Goal: Transaction & Acquisition: Purchase product/service

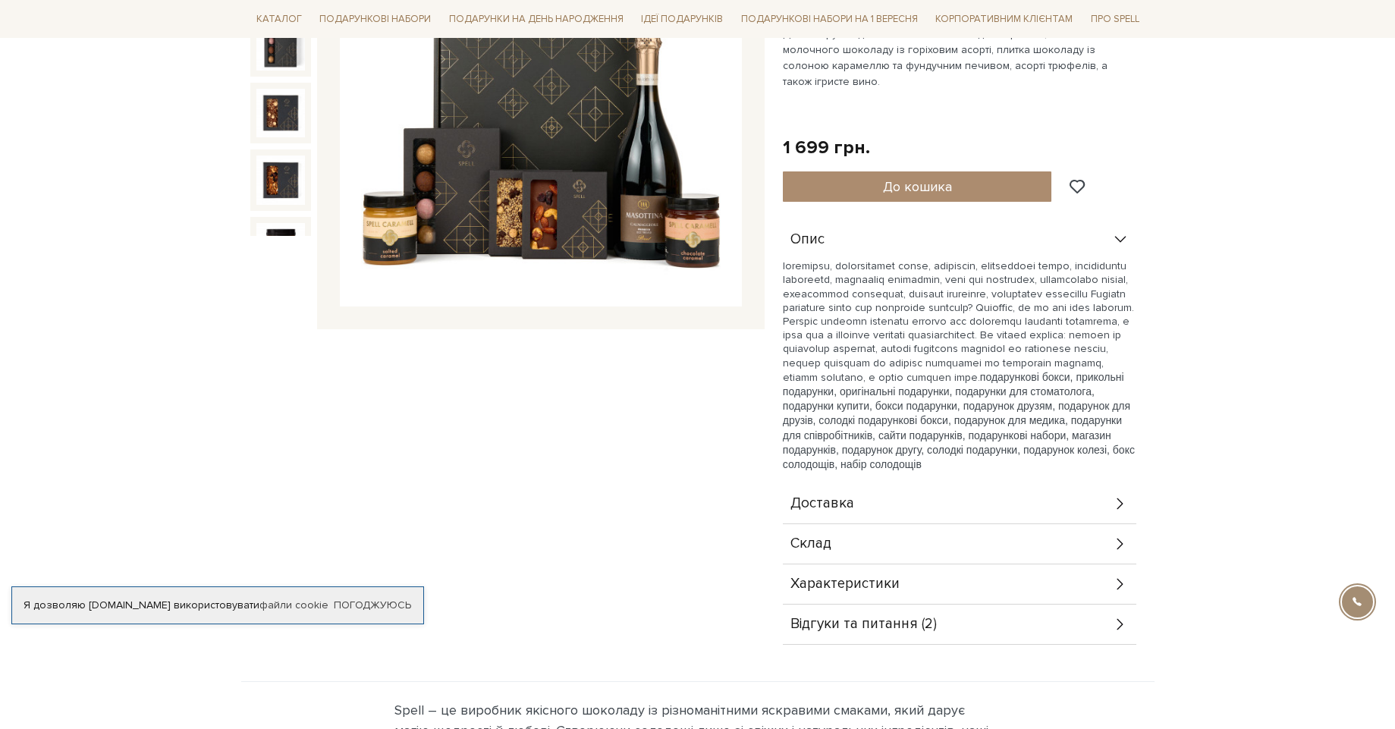
scroll to position [364, 0]
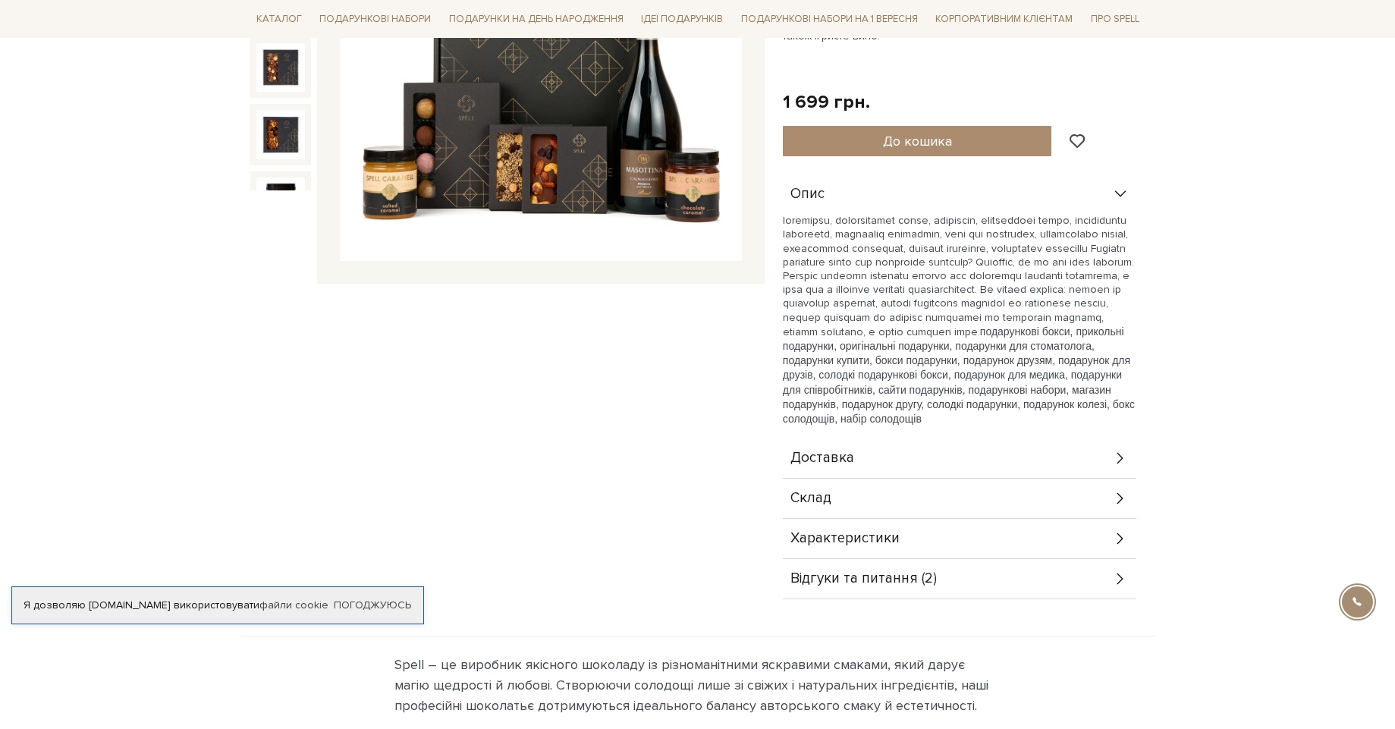
click at [831, 451] on span "Доставка" at bounding box center [822, 458] width 64 height 14
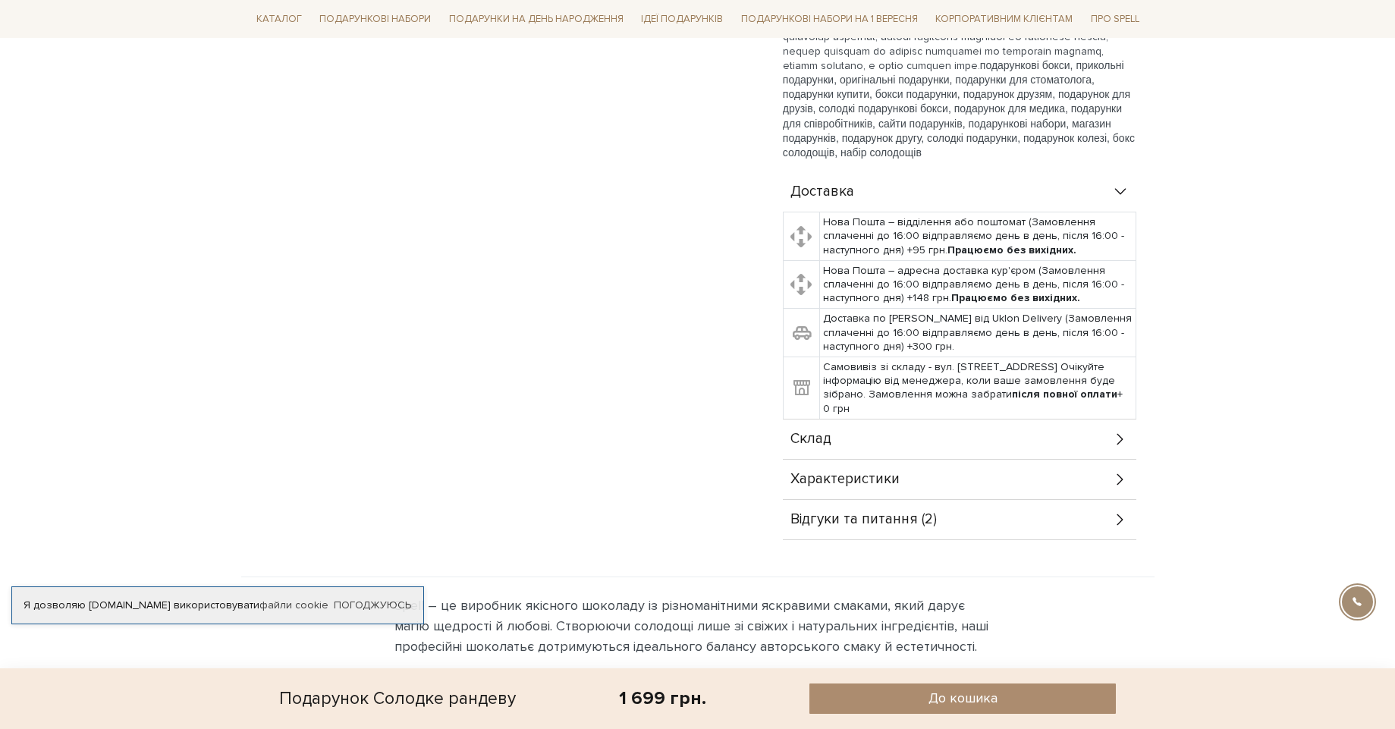
scroll to position [637, 0]
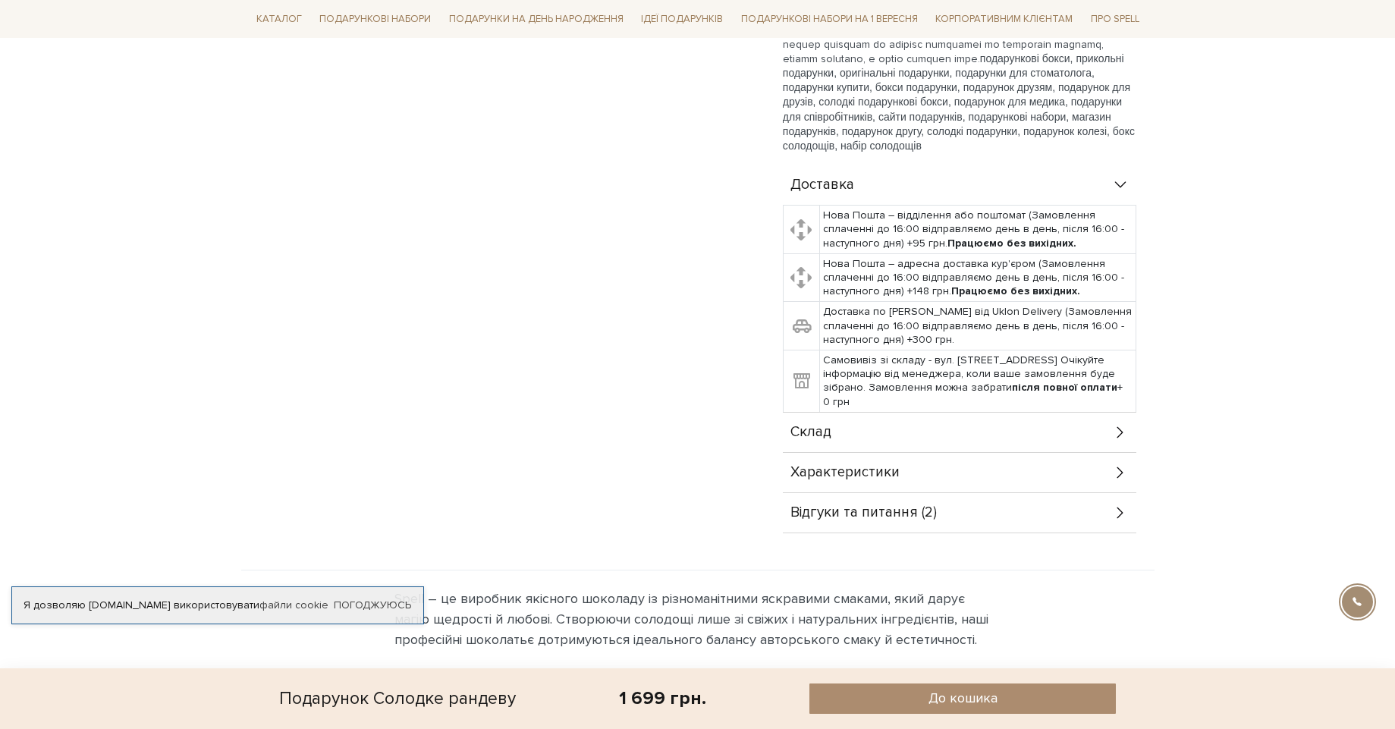
click at [868, 506] on span "Відгуки та питання (2)" at bounding box center [863, 513] width 146 height 14
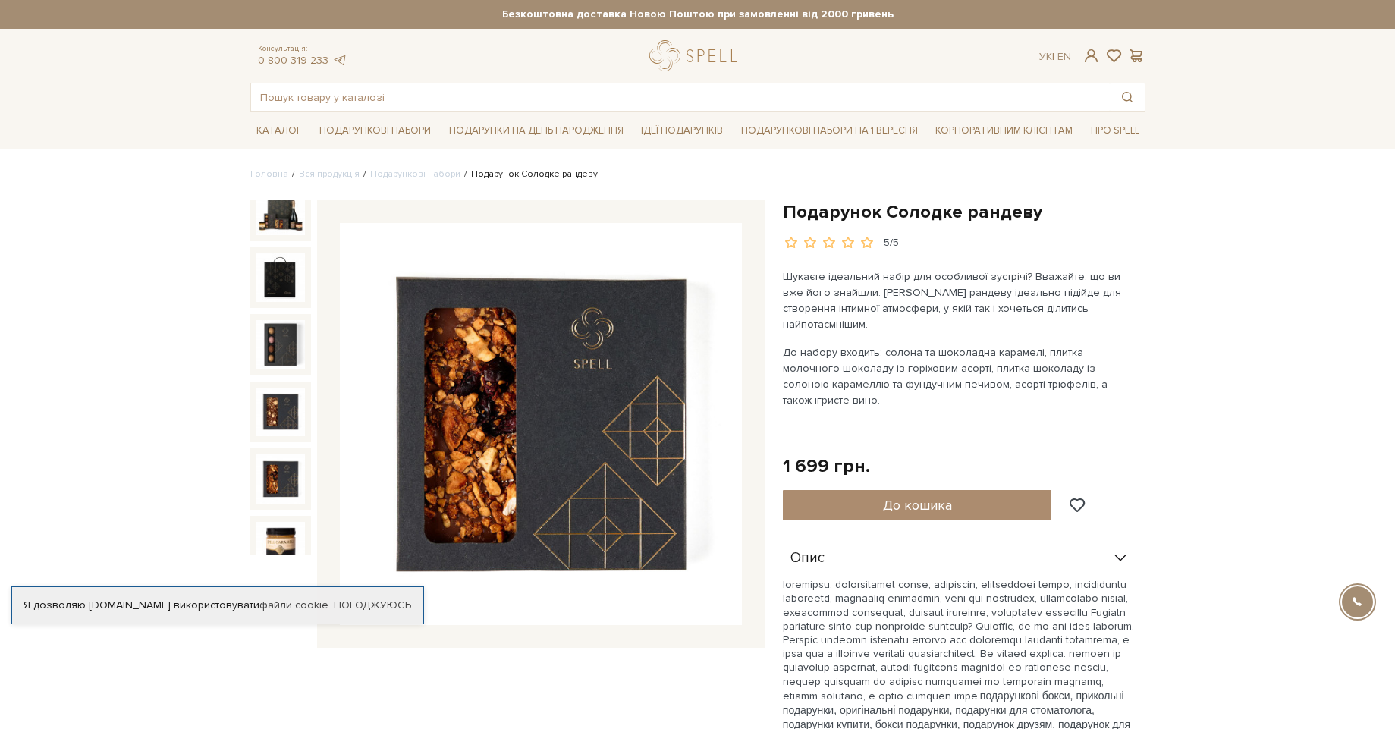
scroll to position [0, 0]
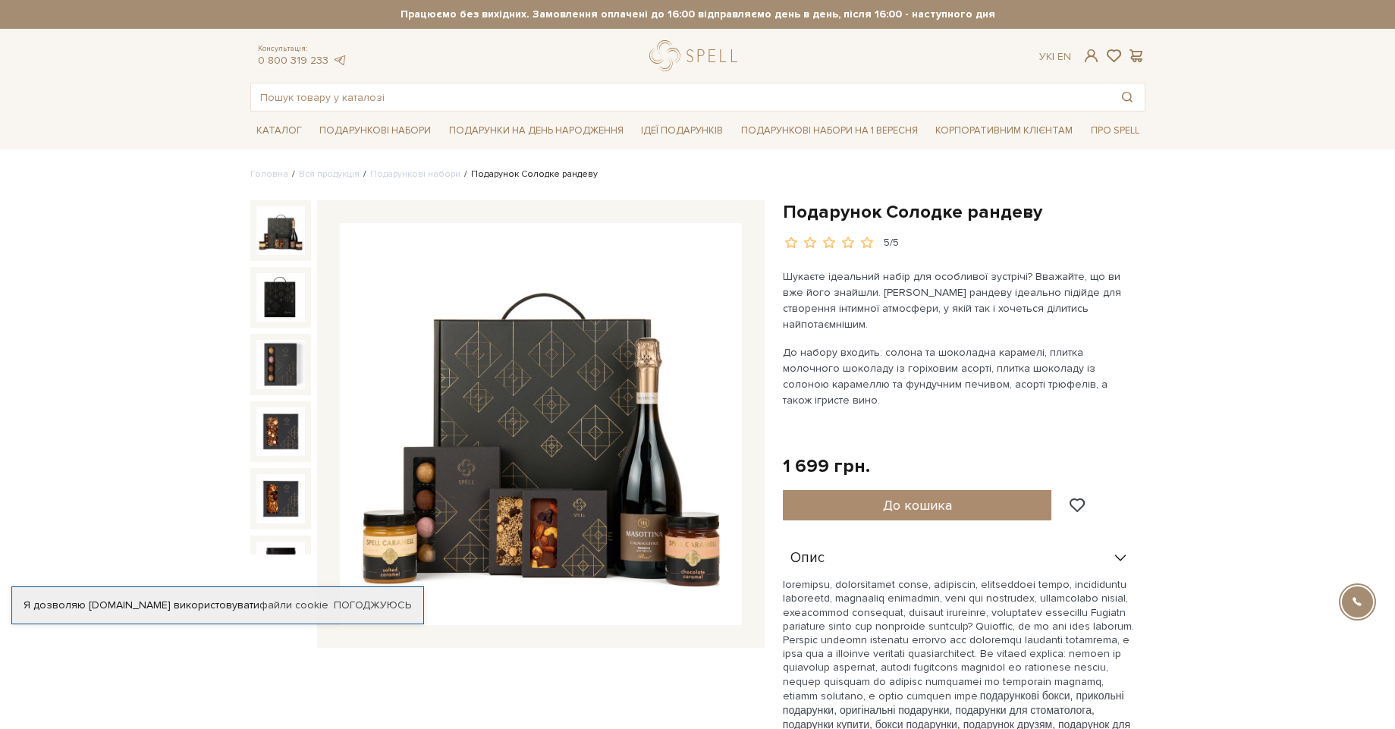
click at [642, 407] on img at bounding box center [541, 424] width 402 height 402
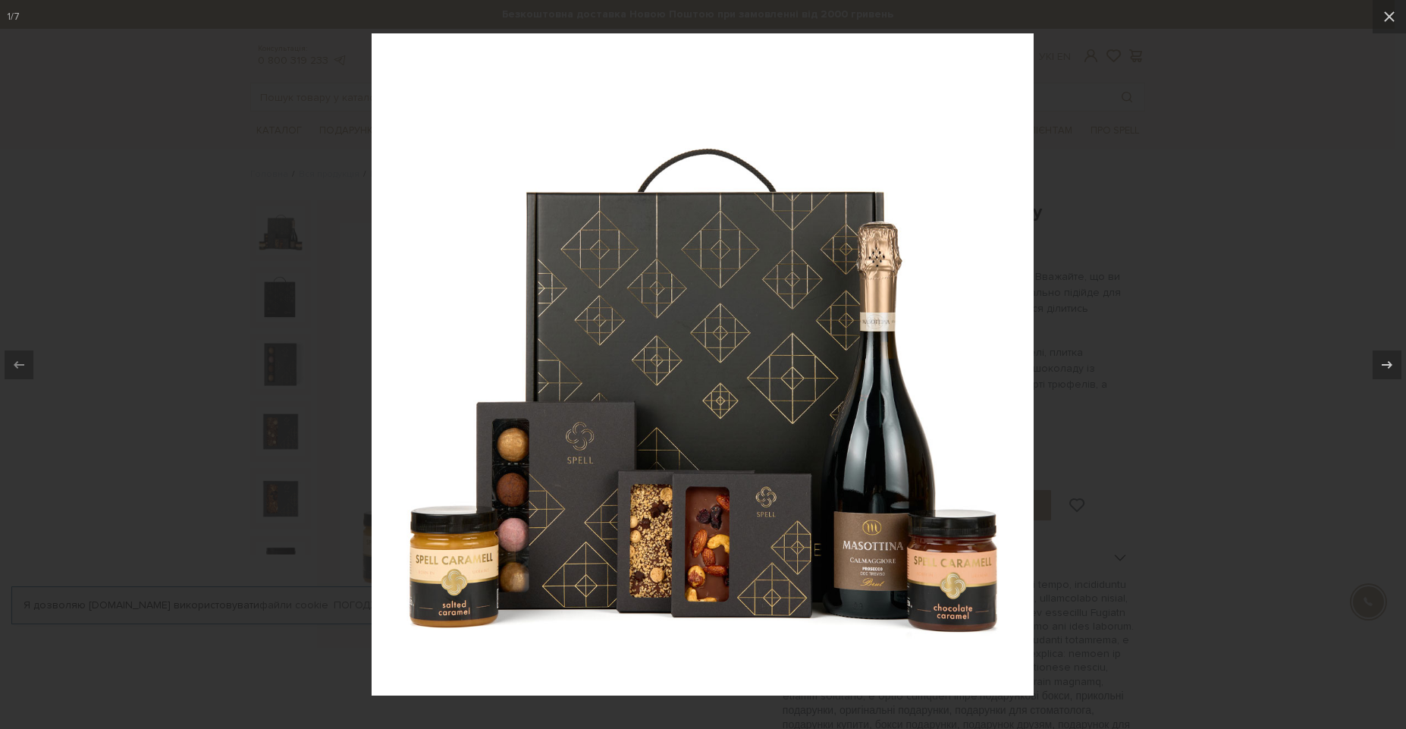
click at [1147, 70] on div at bounding box center [703, 364] width 1406 height 729
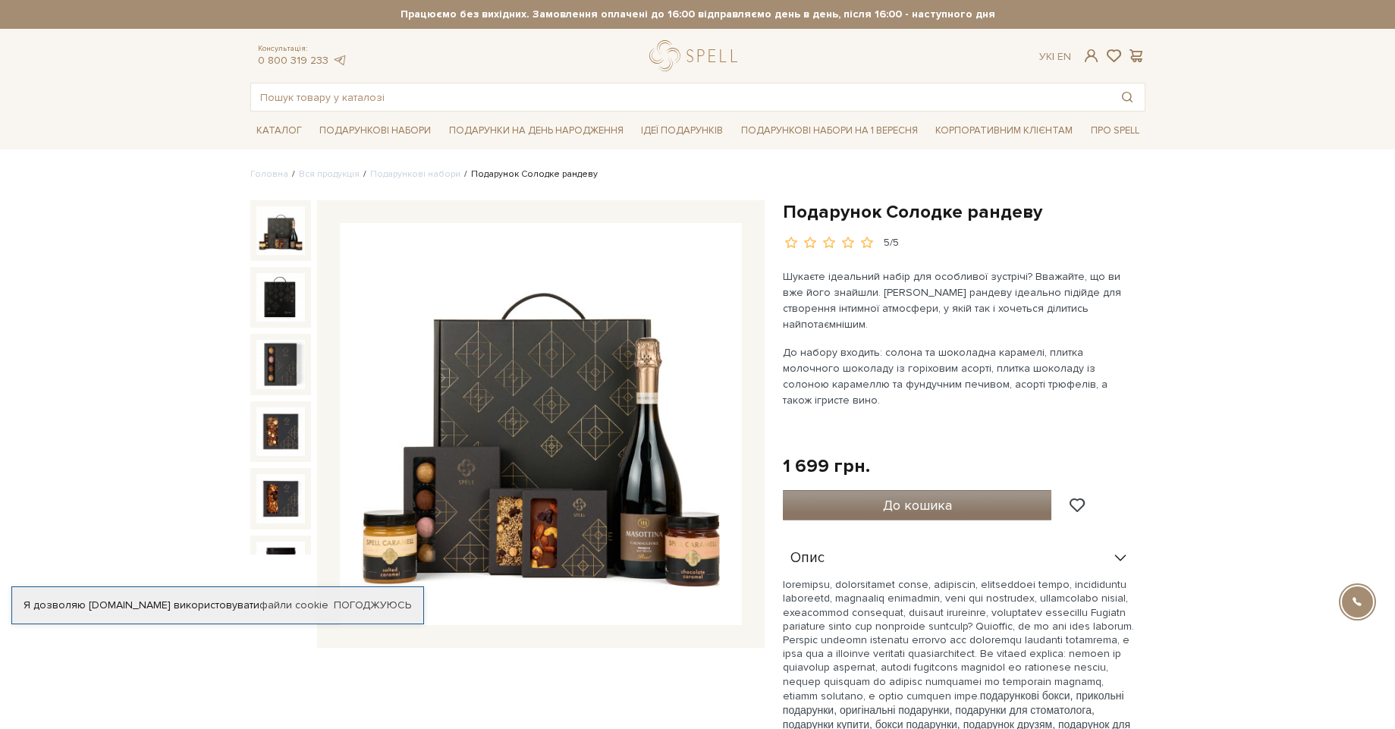
click at [915, 497] on span "До кошика" at bounding box center [917, 505] width 69 height 17
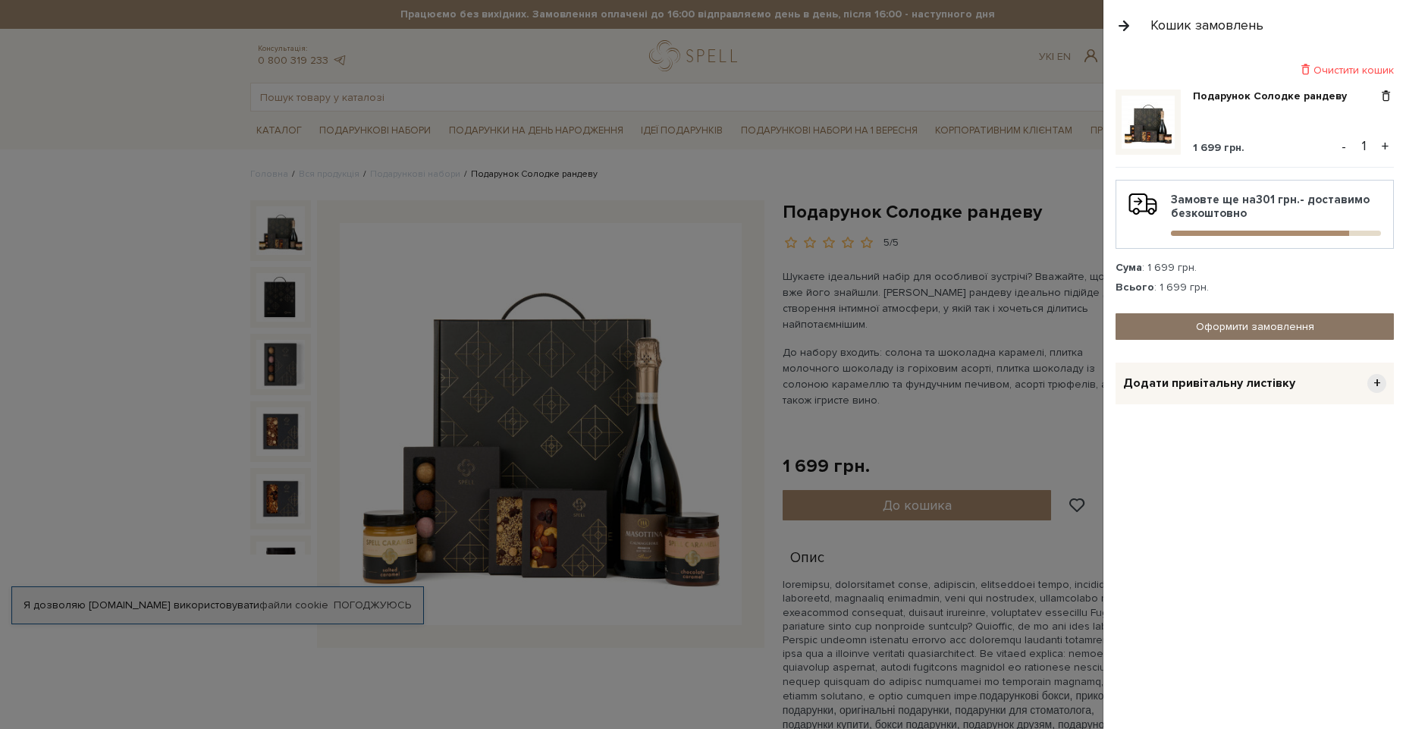
click at [1287, 320] on link "Оформити замовлення" at bounding box center [1255, 326] width 278 height 27
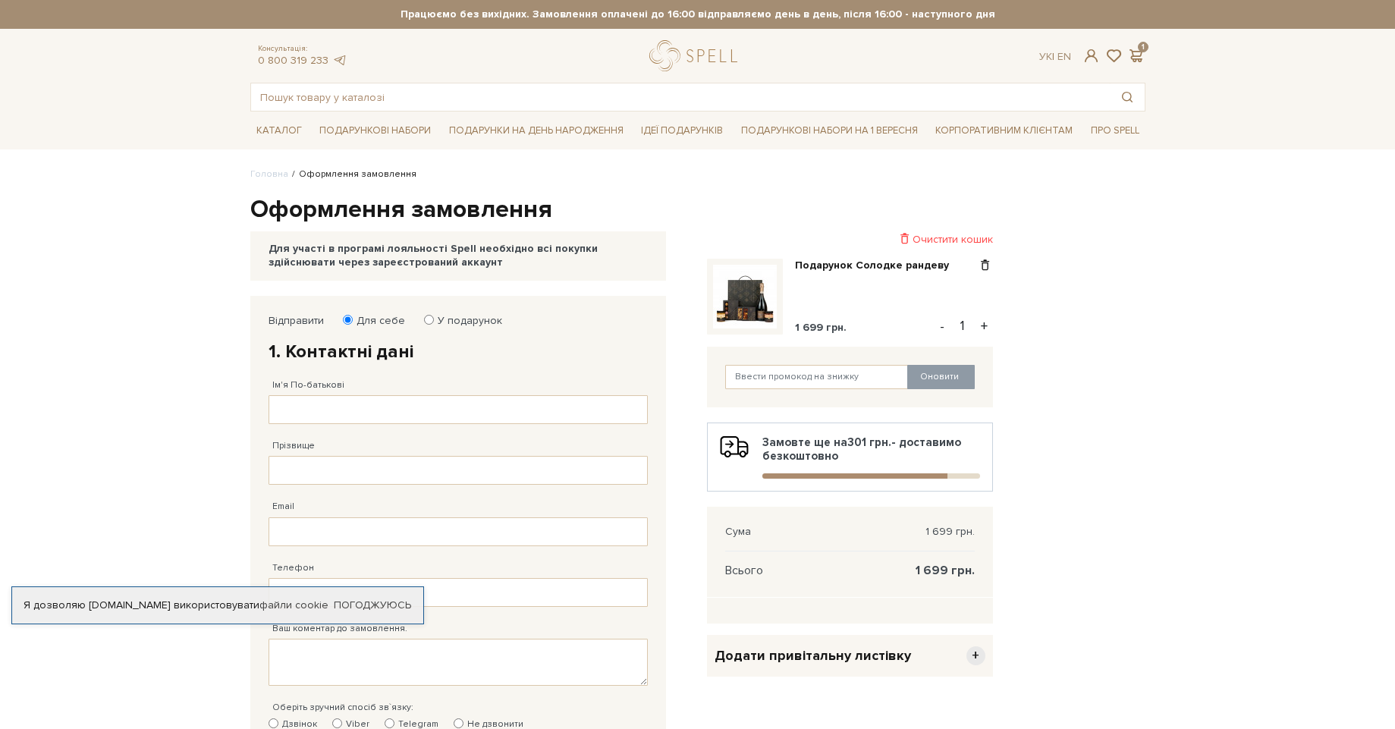
click at [453, 318] on label "У подарунок" at bounding box center [465, 321] width 74 height 14
click at [434, 318] on input "У подарунок" at bounding box center [429, 320] width 10 height 10
radio input "true"
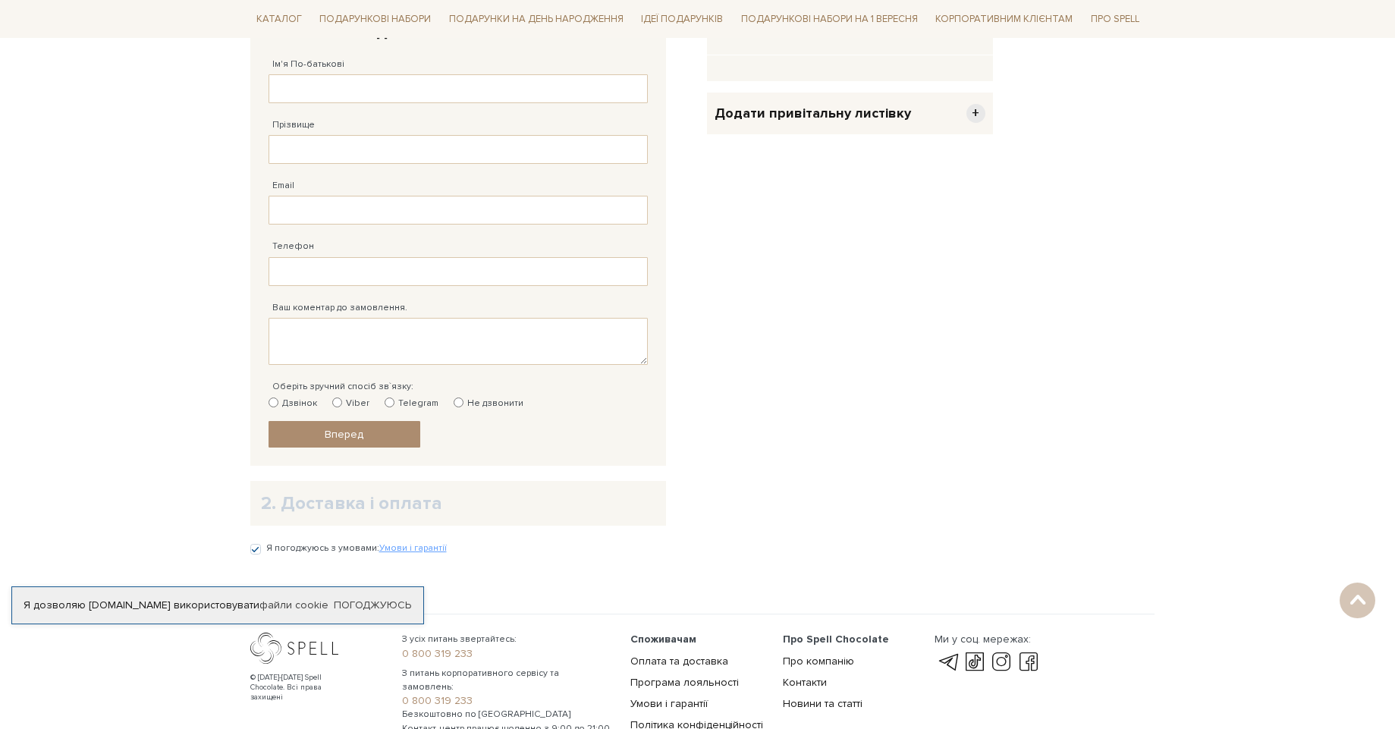
scroll to position [546, 0]
click at [370, 505] on h2 "2. Доставка і оплата" at bounding box center [458, 500] width 394 height 24
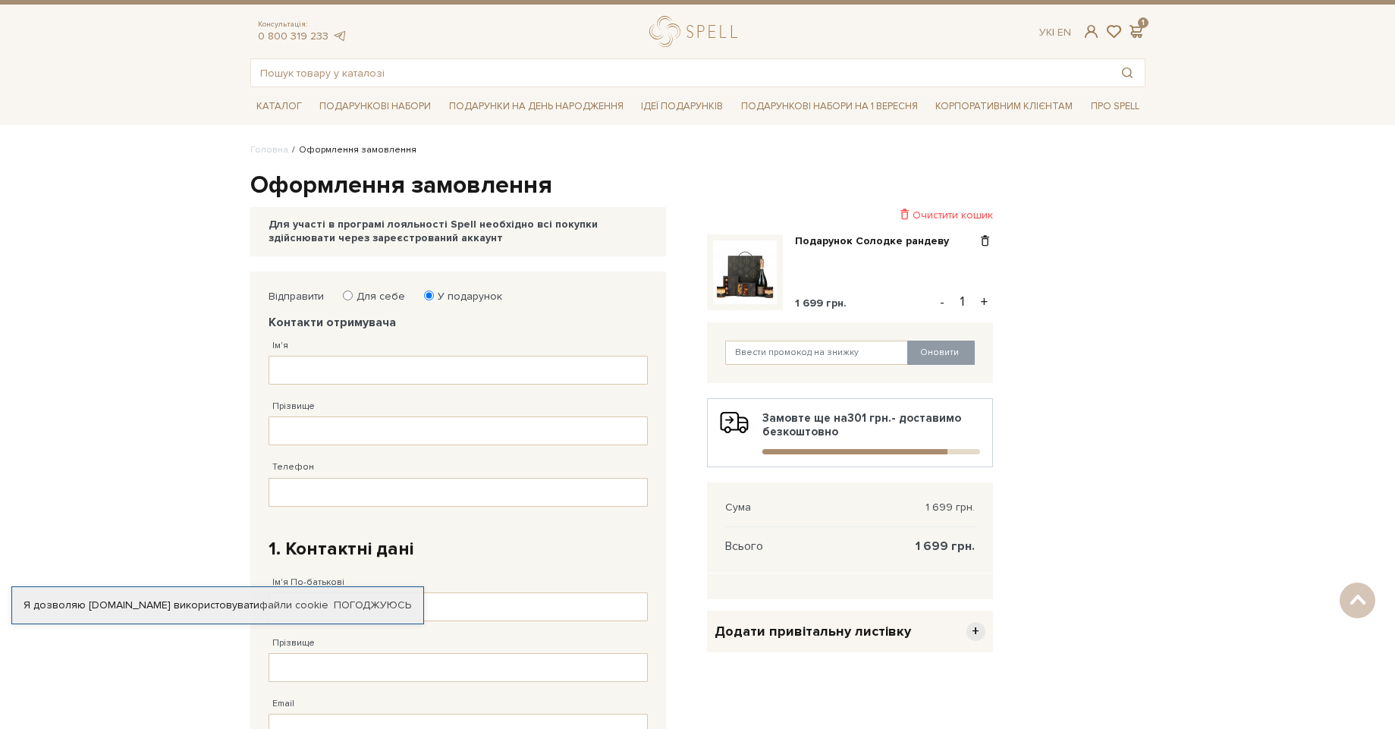
scroll to position [0, 0]
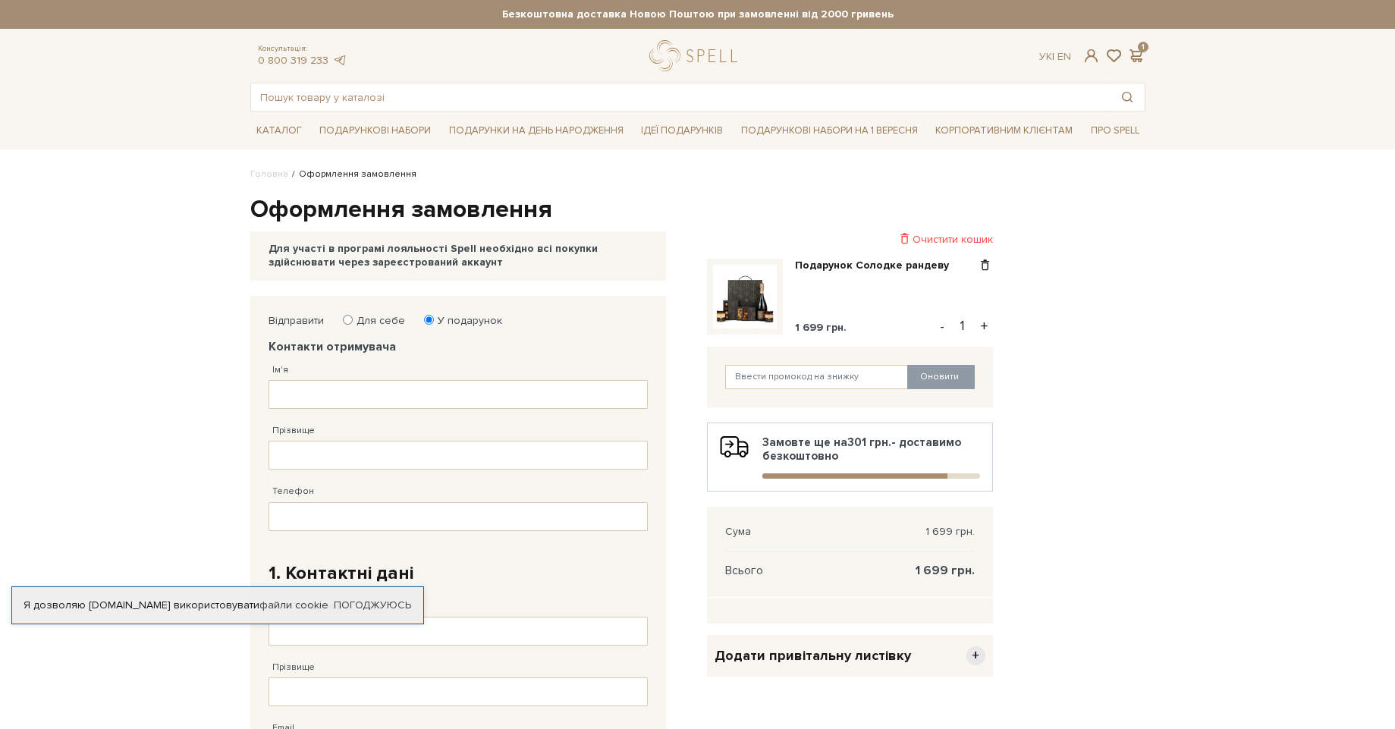
click at [382, 325] on label "Для себе" at bounding box center [376, 321] width 58 height 14
click at [353, 325] on input "Для себе" at bounding box center [348, 320] width 10 height 10
radio input "true"
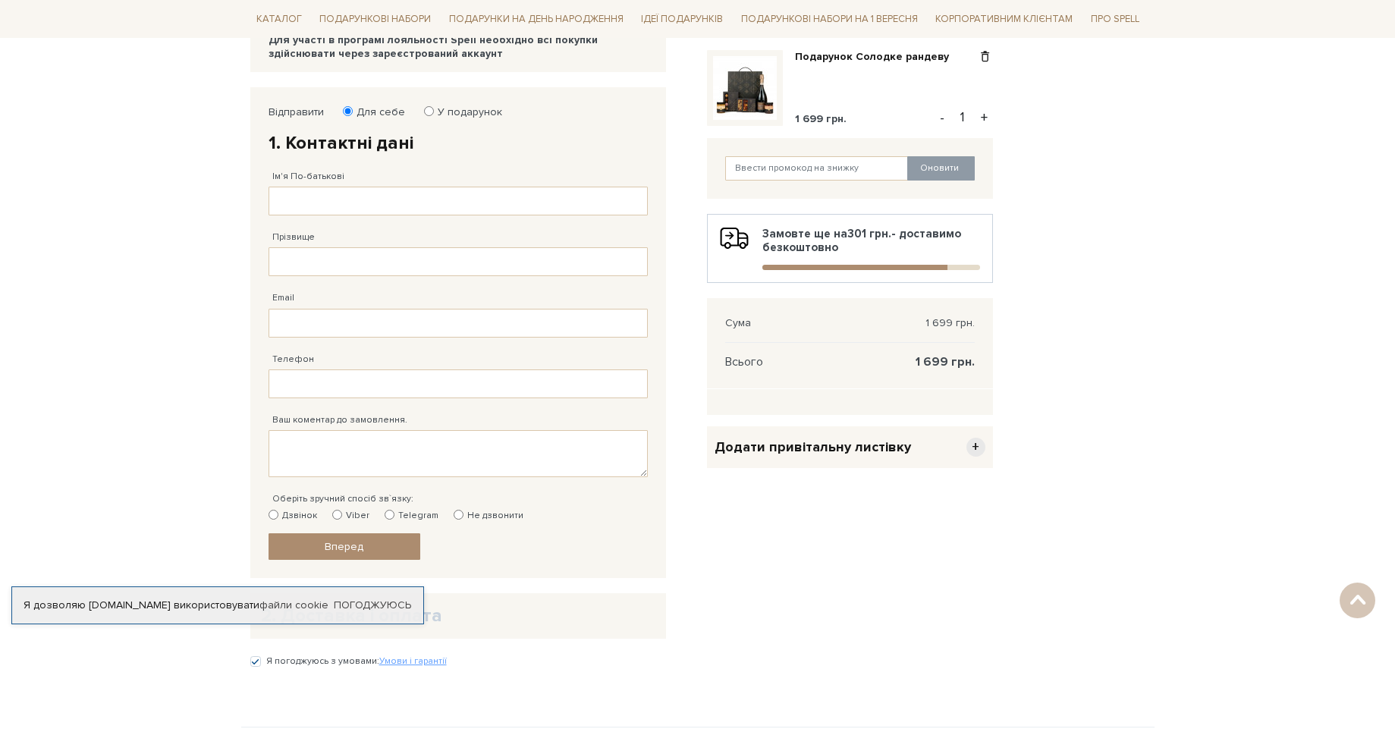
scroll to position [273, 0]
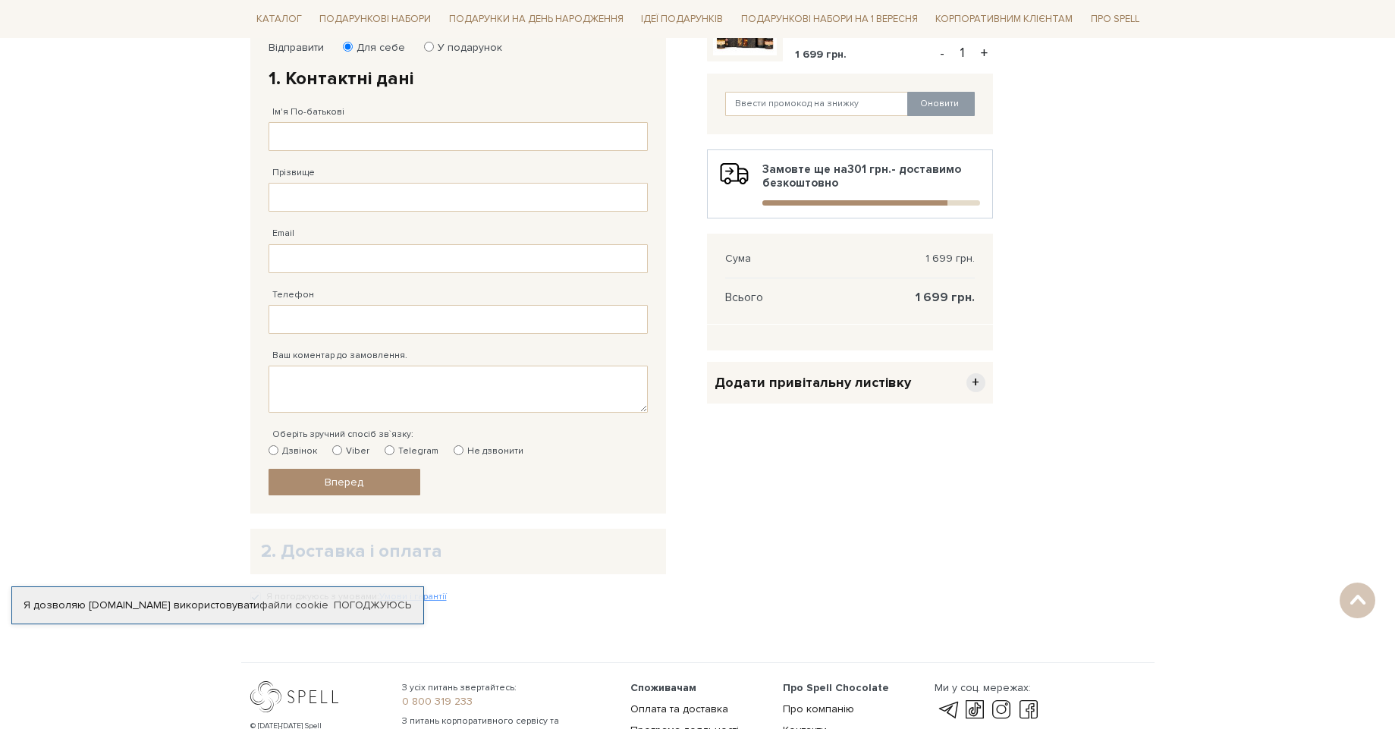
click at [347, 449] on label "Viber" at bounding box center [350, 452] width 37 height 14
click at [342, 449] on input "Viber" at bounding box center [337, 450] width 10 height 10
radio input "true"
click at [338, 135] on input "Ім'я По-батькові" at bounding box center [458, 136] width 379 height 29
type input "L"
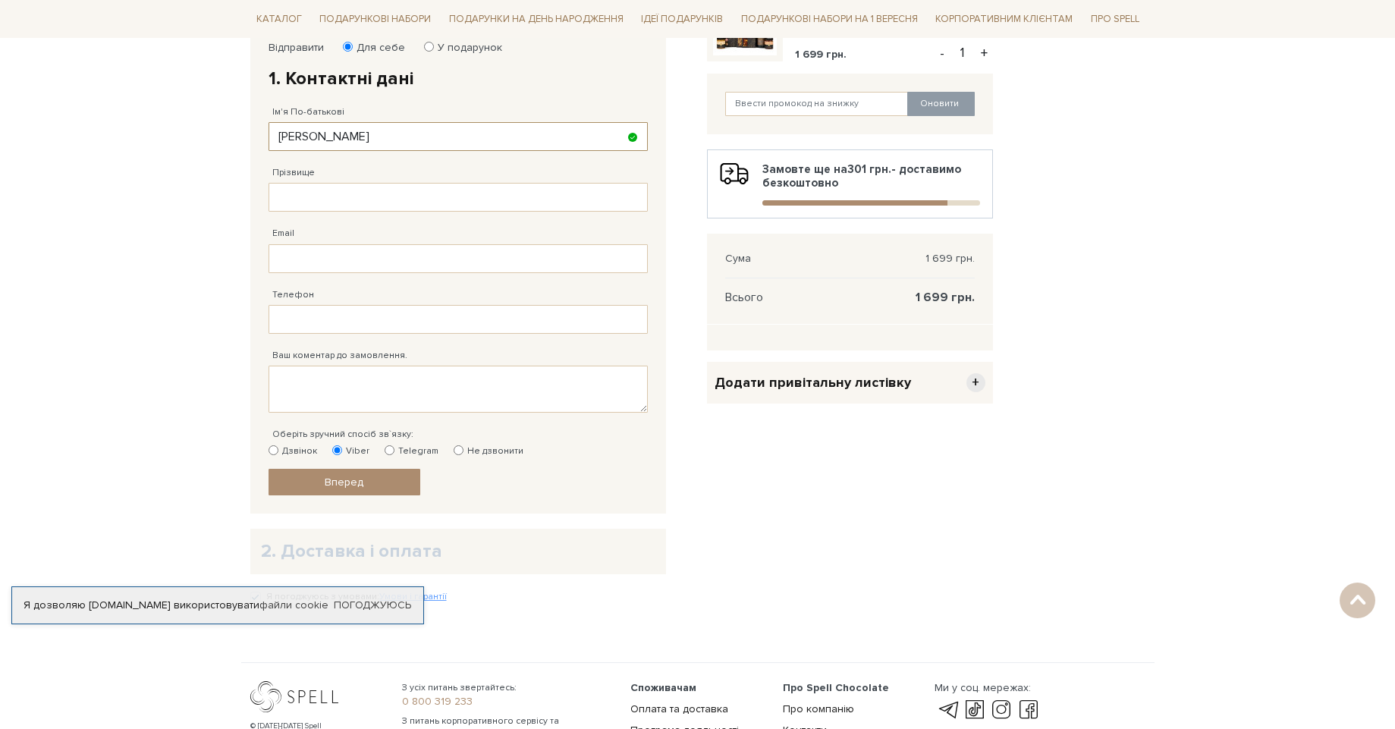
type input "Даниил Сергеевич"
click at [315, 195] on input "Прізвище" at bounding box center [458, 197] width 379 height 29
type input "Ганжа"
click at [313, 260] on input "Email" at bounding box center [458, 258] width 379 height 29
type input "В"
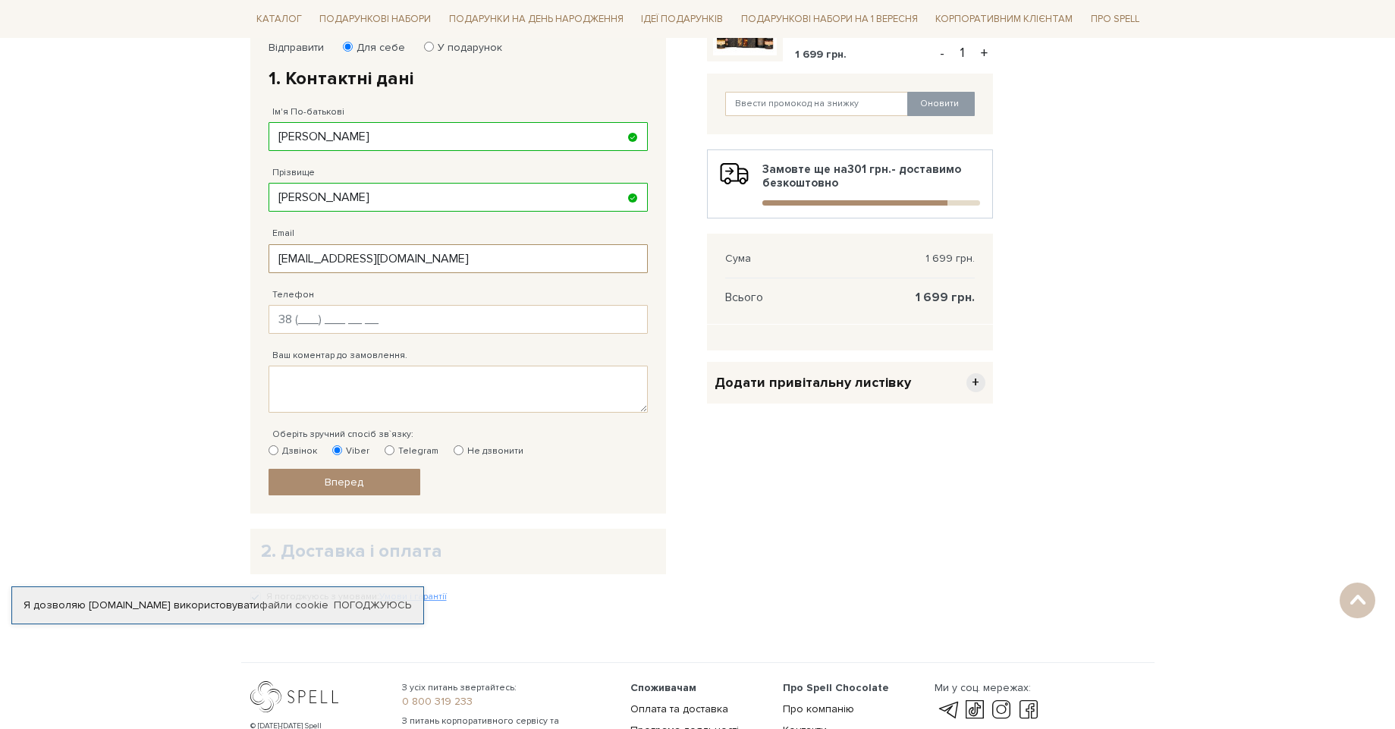
type input "daniacool2004@gmail.com"
click at [330, 316] on input "Телефон" at bounding box center [458, 319] width 379 height 29
type input "38 (063) 211 54 20"
click at [396, 448] on label "Telegram" at bounding box center [412, 452] width 54 height 14
click at [394, 448] on input "Telegram" at bounding box center [390, 450] width 10 height 10
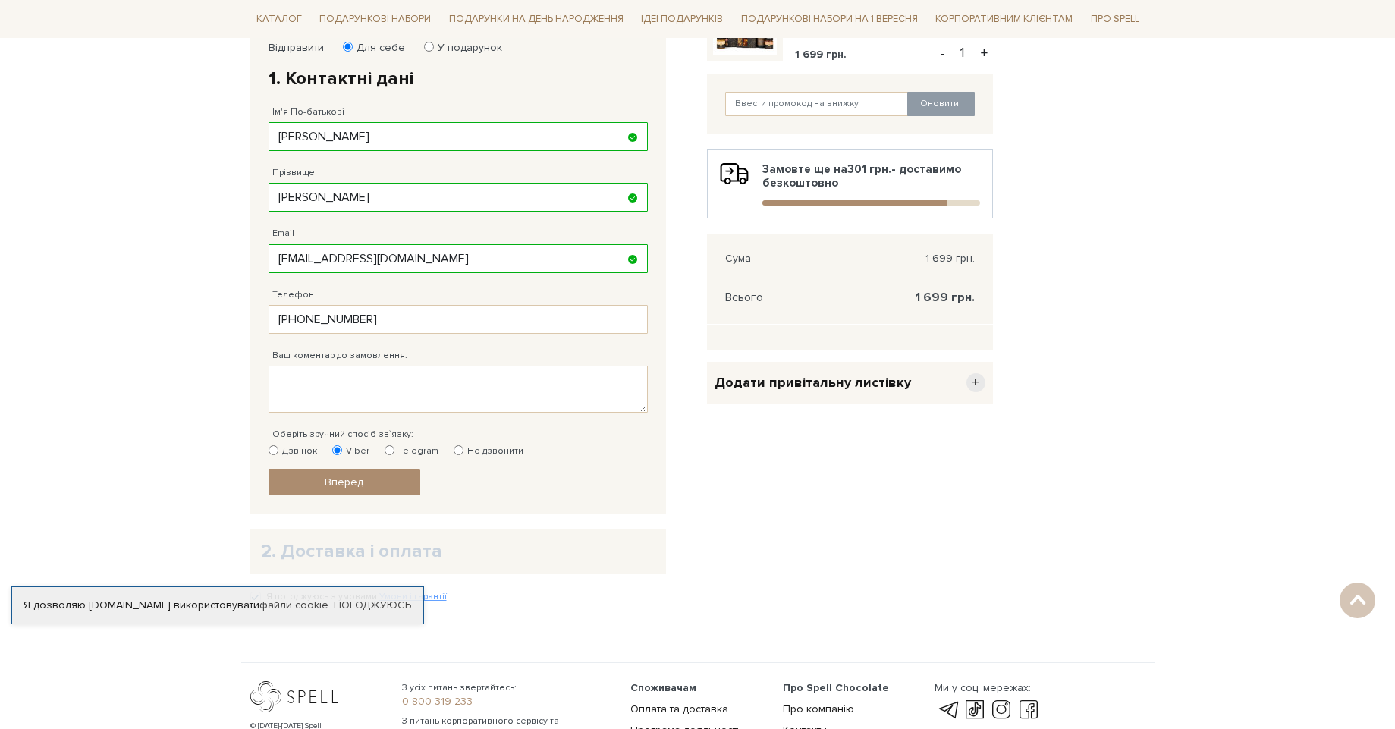
radio input "true"
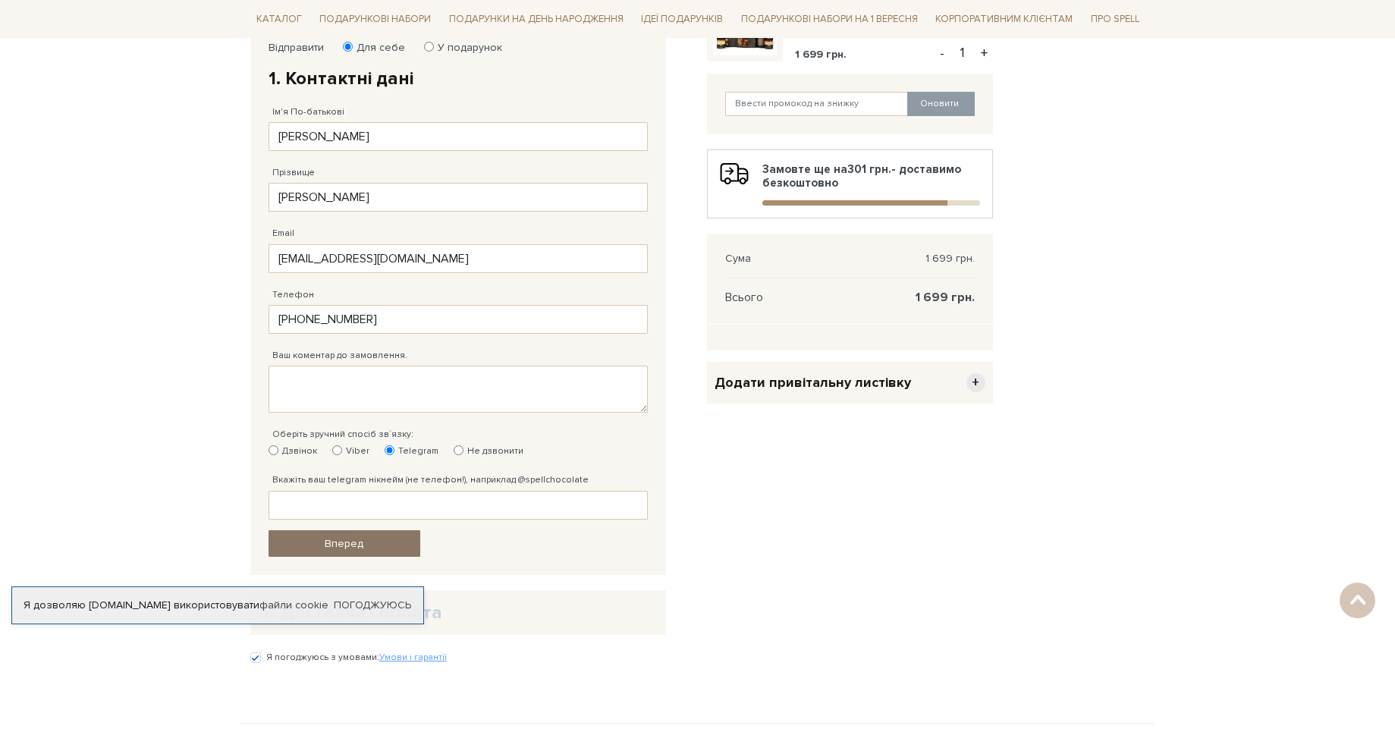
click at [344, 544] on span "Вперед" at bounding box center [344, 543] width 39 height 13
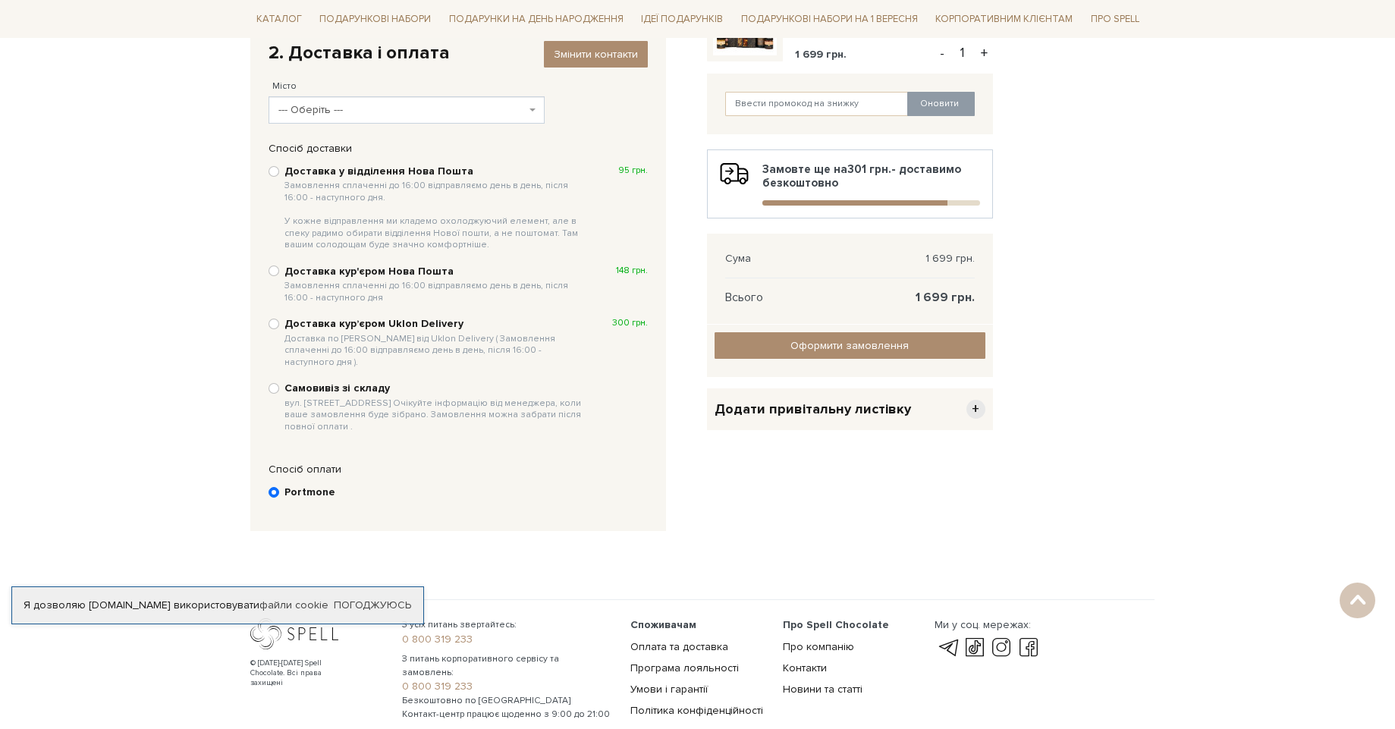
scroll to position [295, 0]
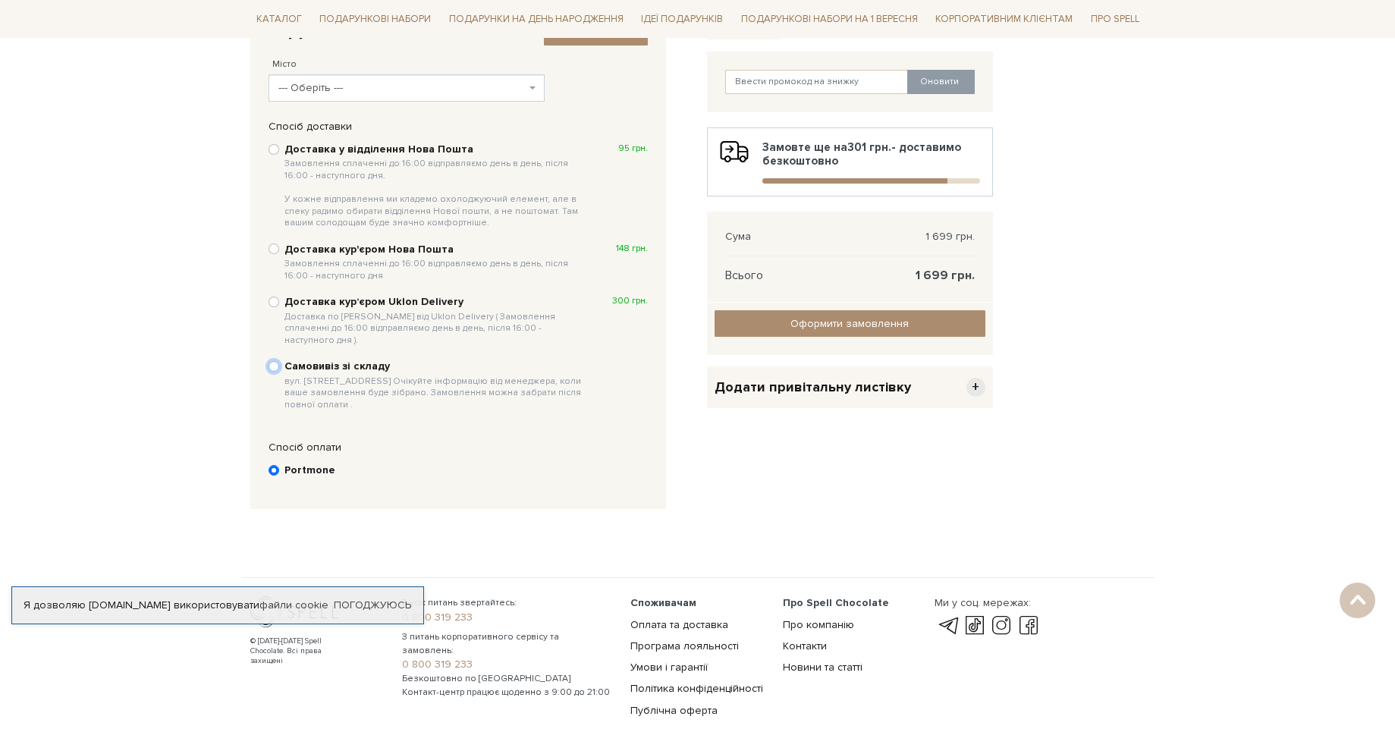
click at [275, 361] on input "Самовивіз зі складу вул. Велика Кільцева, 4-А. Очікуйте інформацію від менеджер…" at bounding box center [274, 366] width 11 height 11
radio input "true"
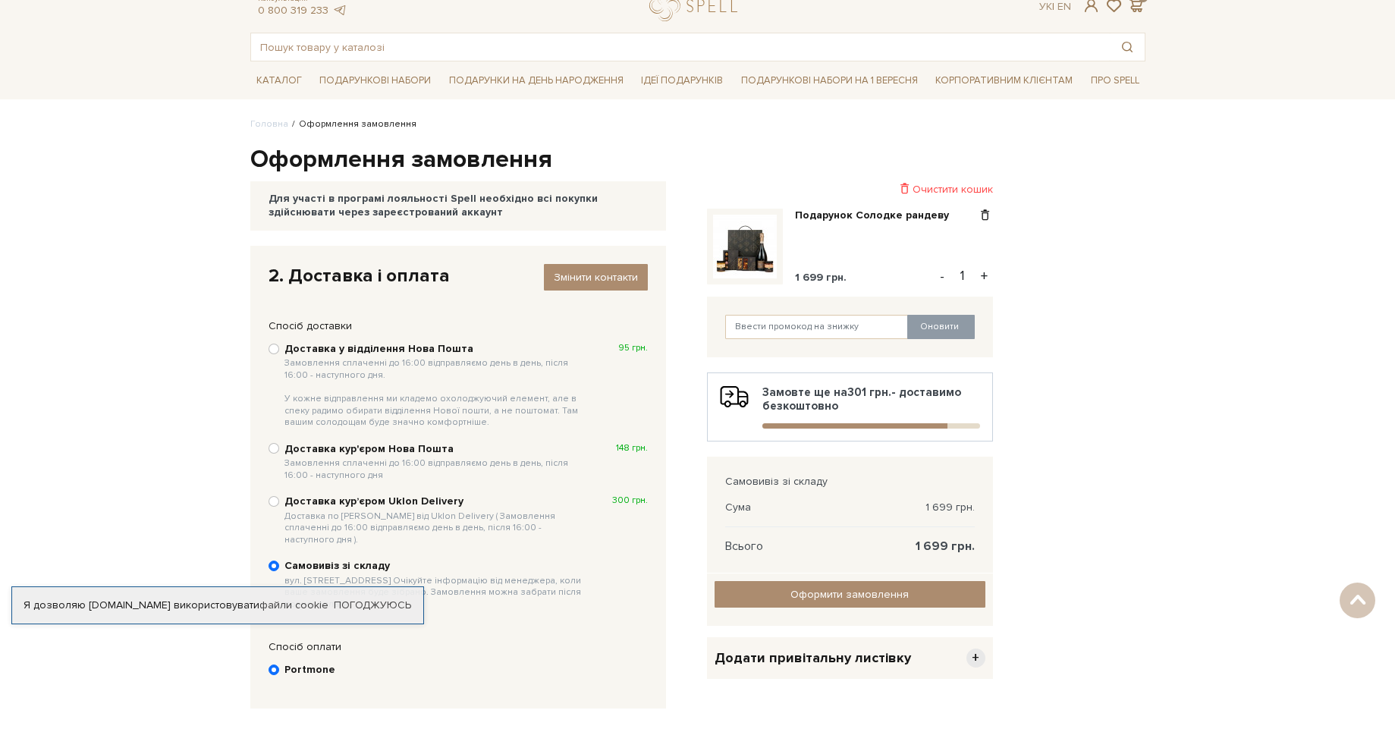
scroll to position [0, 0]
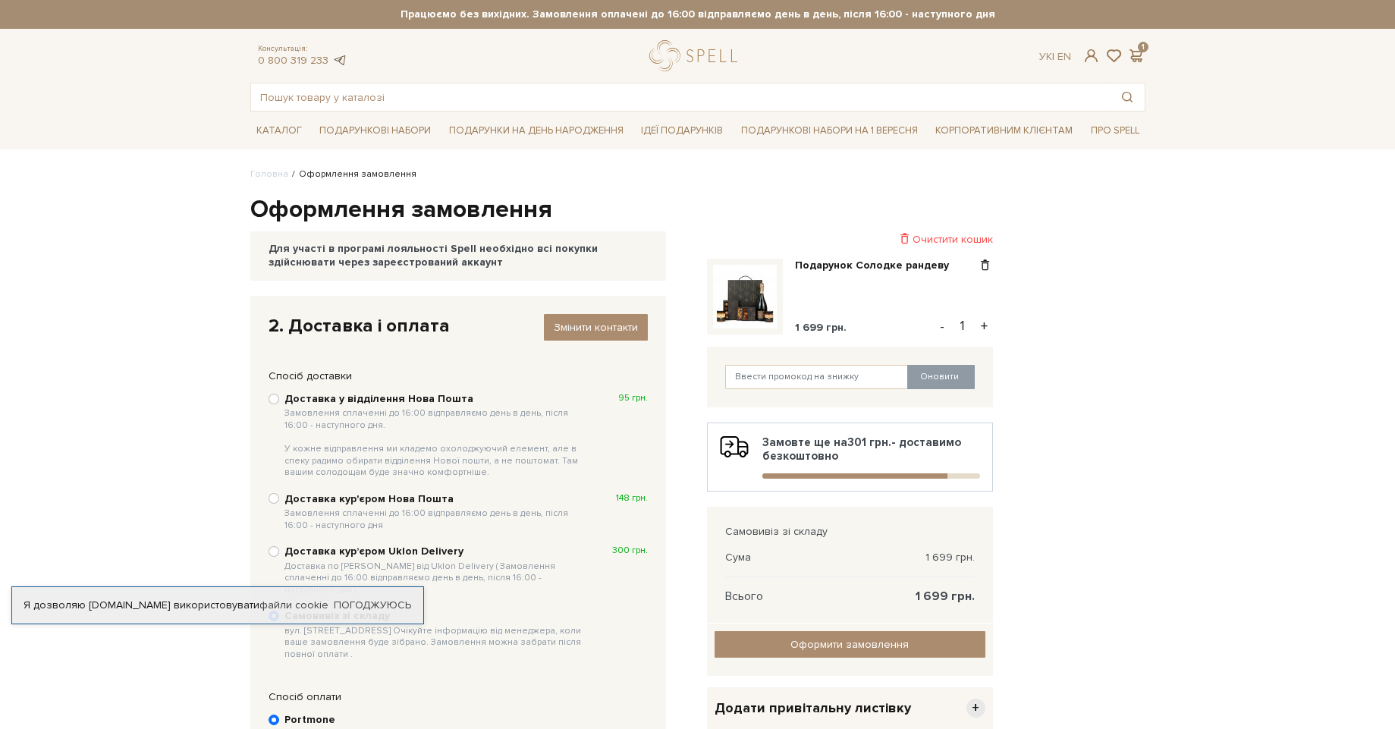
click at [341, 61] on link at bounding box center [339, 60] width 15 height 13
click at [1106, 643] on div "Відправити Для себе У подарунок 1. Контактні дані Ім'я По-батькові Даниил Серге…" at bounding box center [697, 543] width 913 height 495
drag, startPoint x: 793, startPoint y: 266, endPoint x: 949, endPoint y: 274, distance: 155.7
click at [949, 274] on div "Подарунок Солодке рандеву 1 699 грн. - 1 +" at bounding box center [850, 303] width 286 height 88
copy link "Подарунок Солодке рандеву"
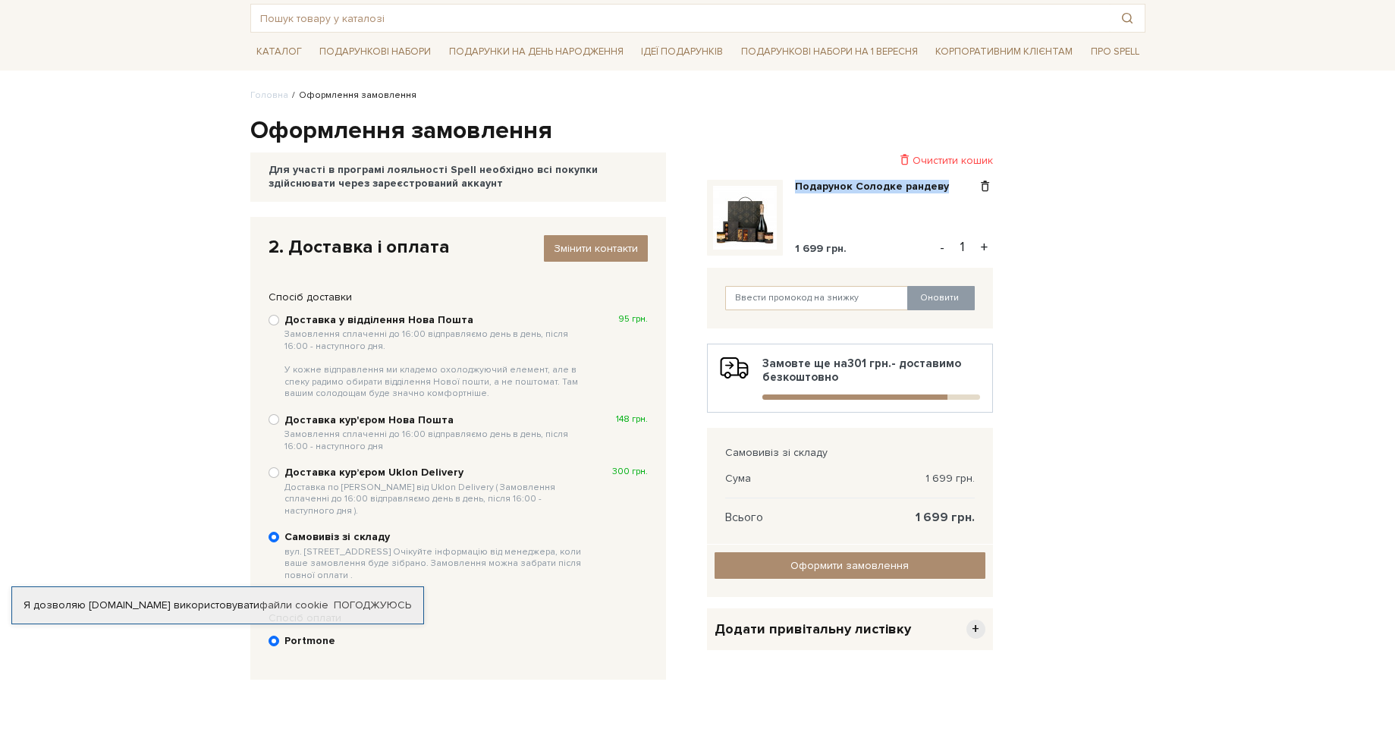
scroll to position [91, 0]
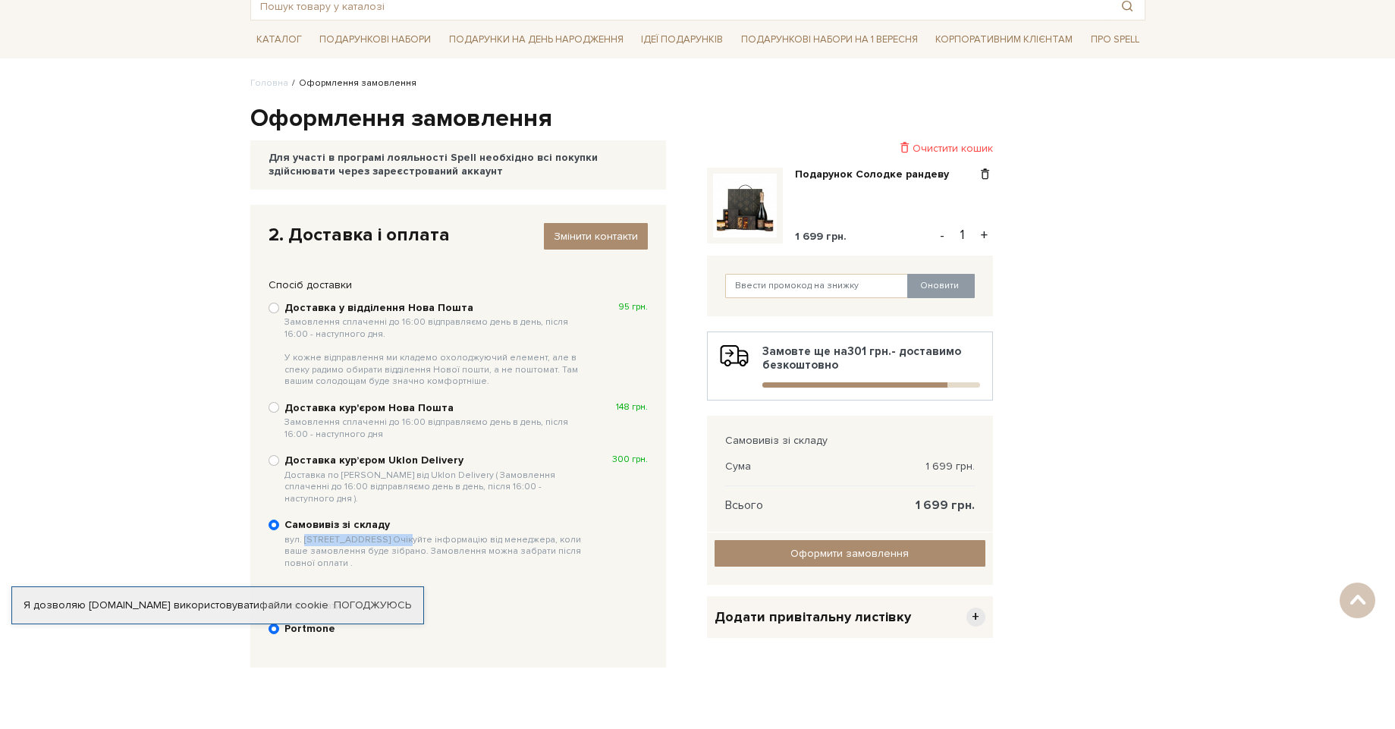
drag, startPoint x: 307, startPoint y: 529, endPoint x: 394, endPoint y: 531, distance: 87.3
click at [394, 534] on span "вул. Велика Кільцева, 4-А. Очікуйте інформацію від менеджера, коли ваше замовле…" at bounding box center [435, 552] width 303 height 36
copy span "Велика Кільцева, 4-А."
drag, startPoint x: 837, startPoint y: 172, endPoint x: 946, endPoint y: 177, distance: 109.3
click at [946, 177] on div "Подарунок Солодке рандеву 1 699 грн. - 1 +" at bounding box center [850, 212] width 286 height 88
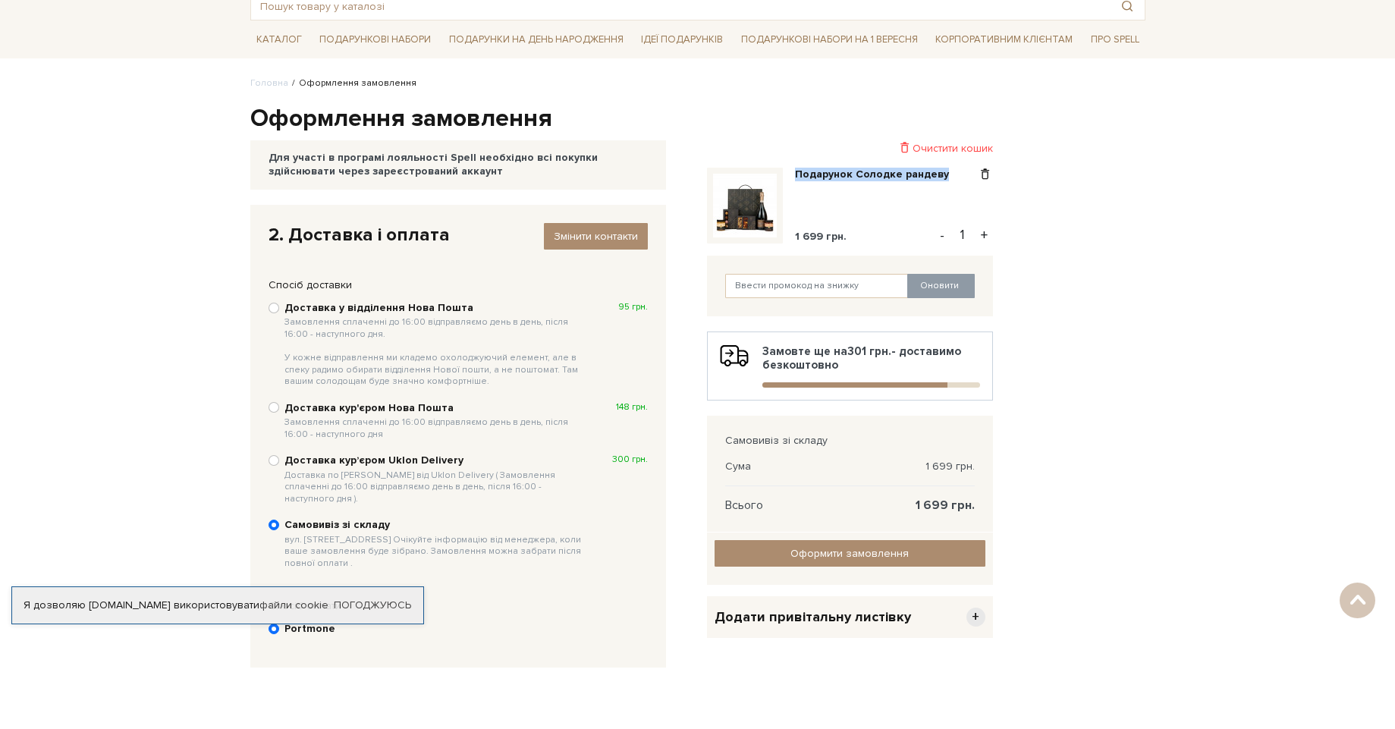
copy link "Подарунок Солодке рандеву"
click at [1053, 664] on div "Відправити Для себе У подарунок 1. Контактні дані Ім'я По-батькові Даниил Серге…" at bounding box center [697, 452] width 913 height 495
click at [971, 620] on span "+" at bounding box center [975, 617] width 19 height 19
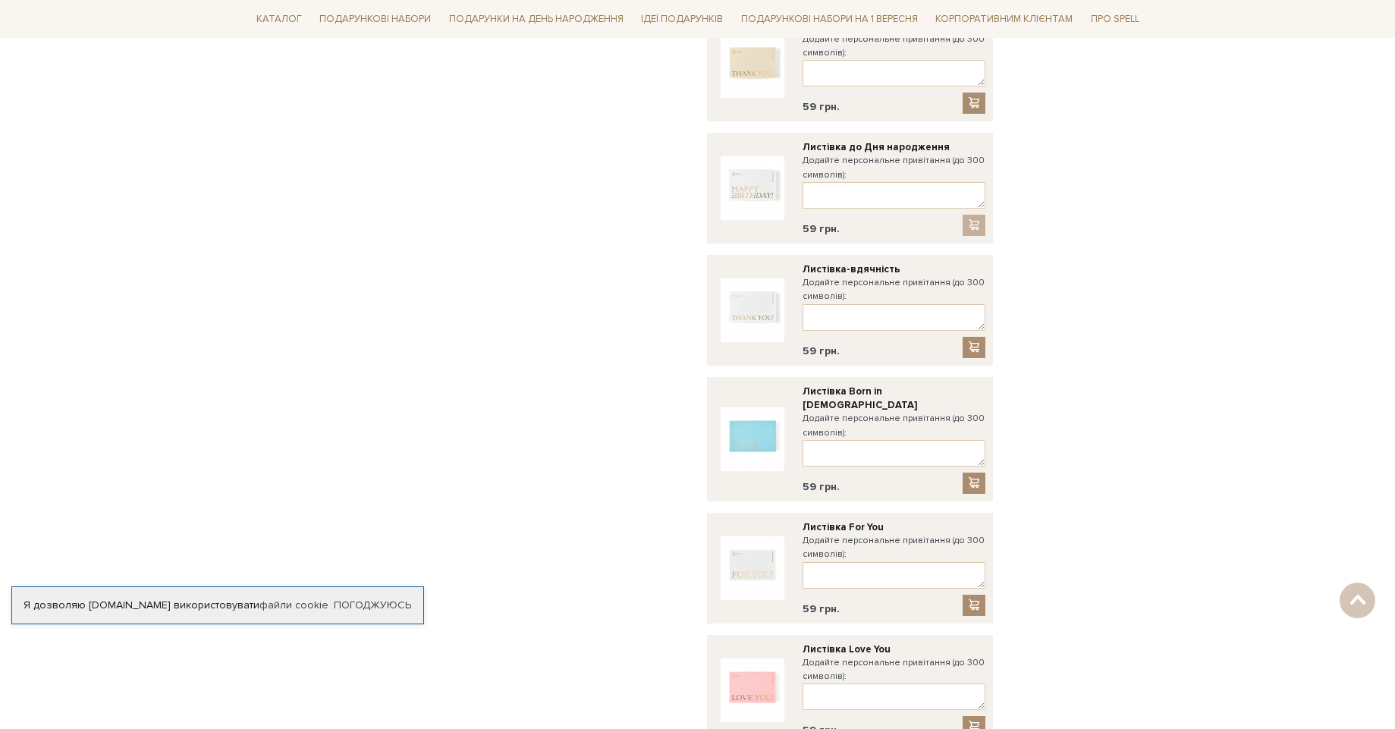
scroll to position [1353, 0]
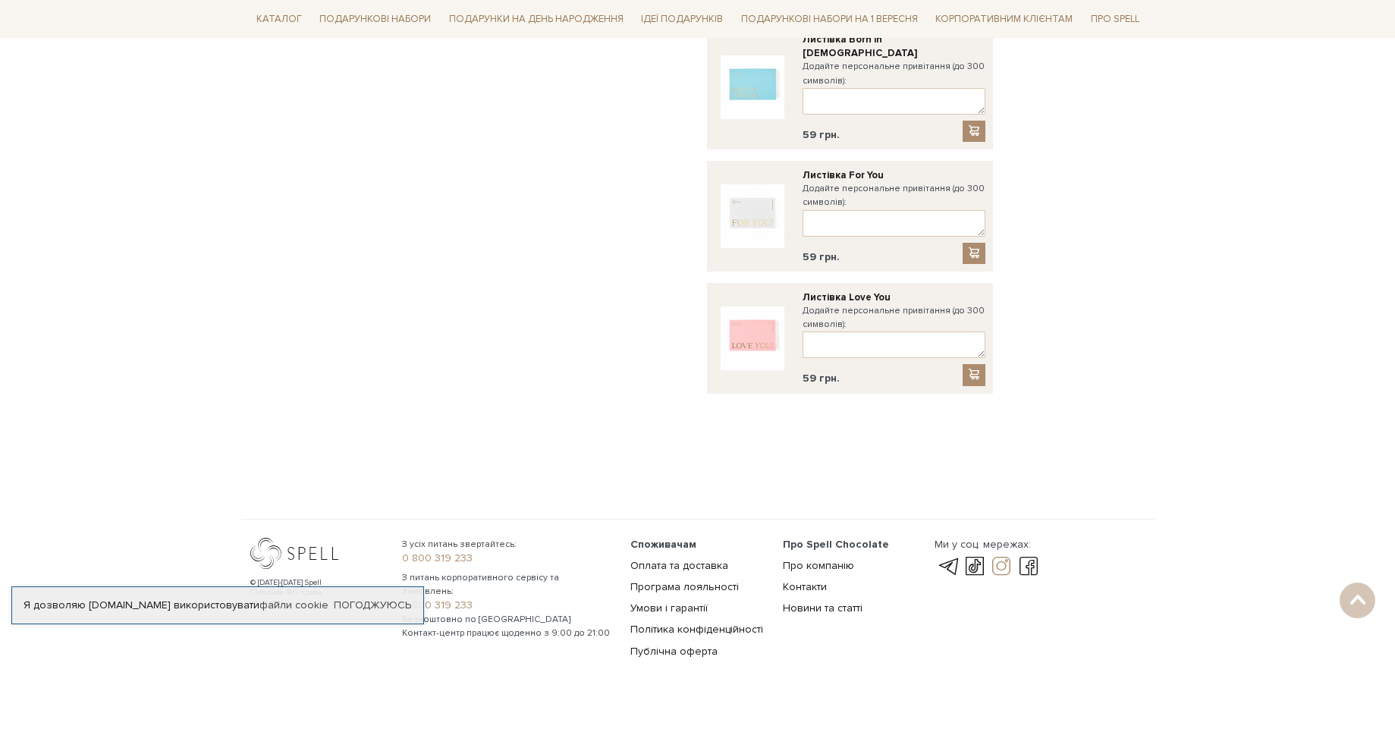
click at [999, 558] on link at bounding box center [1001, 567] width 26 height 18
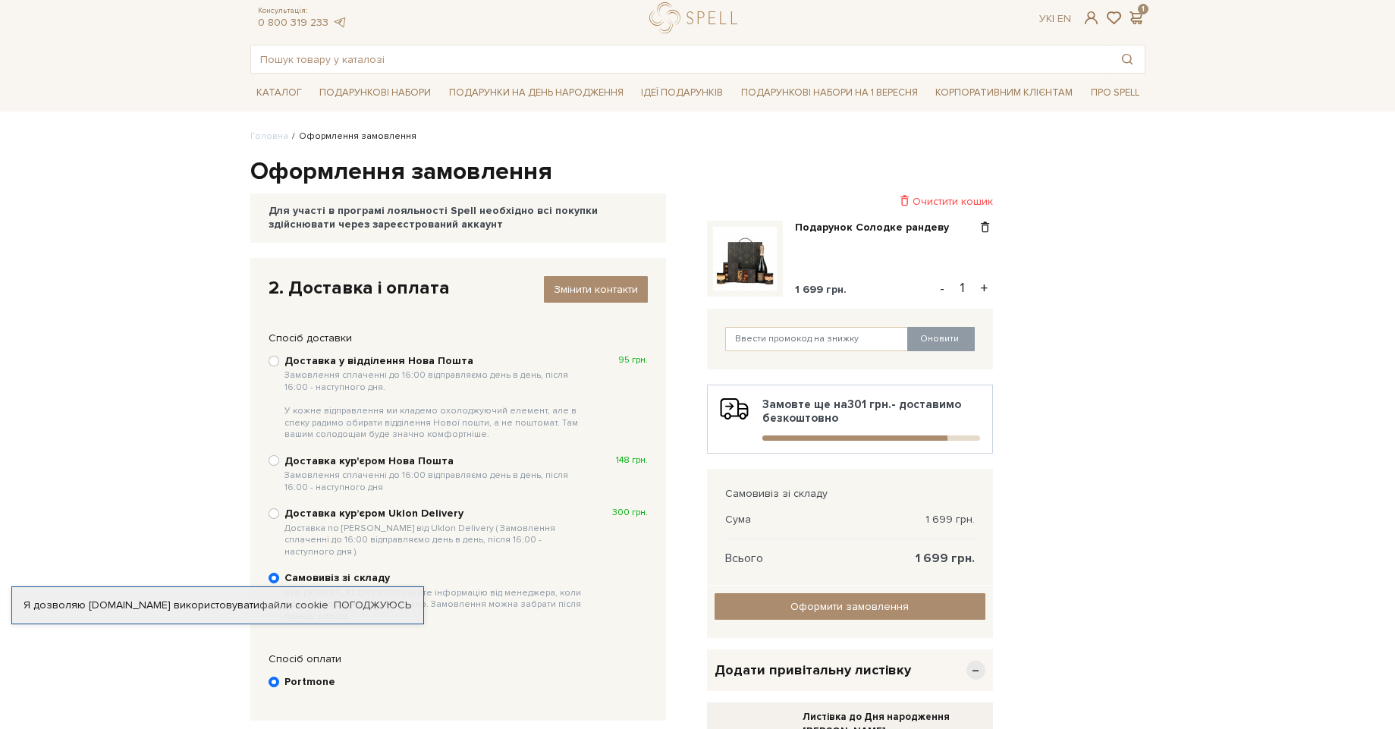
scroll to position [182, 0]
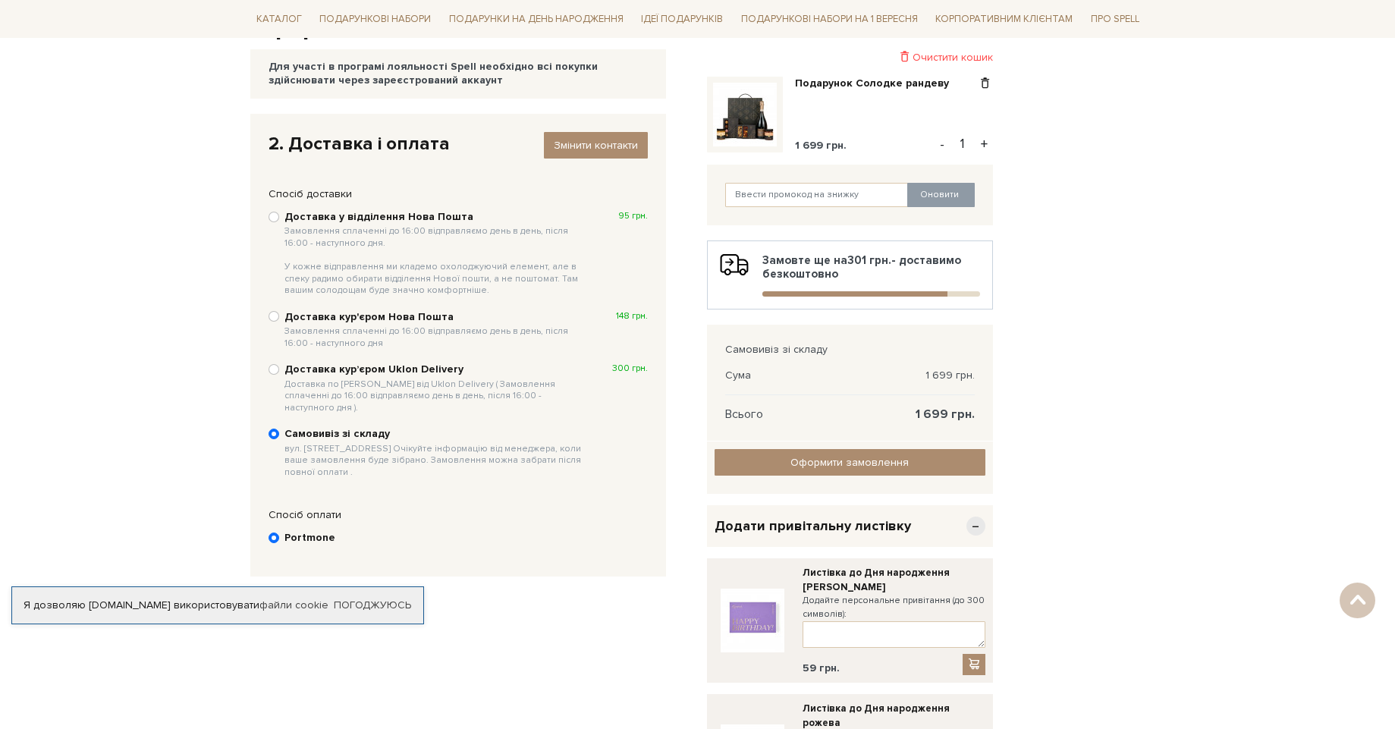
click at [755, 123] on img at bounding box center [745, 115] width 64 height 64
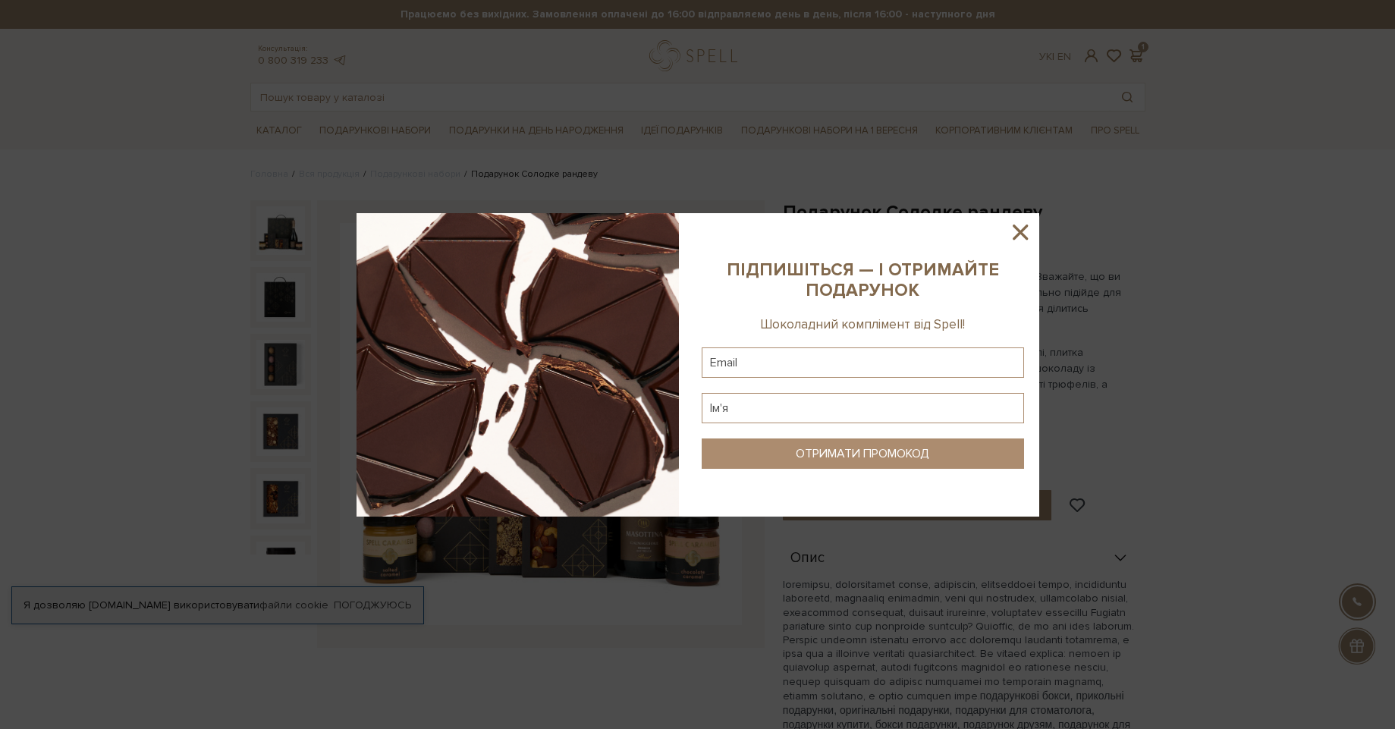
click at [1025, 230] on icon at bounding box center [1020, 232] width 26 height 26
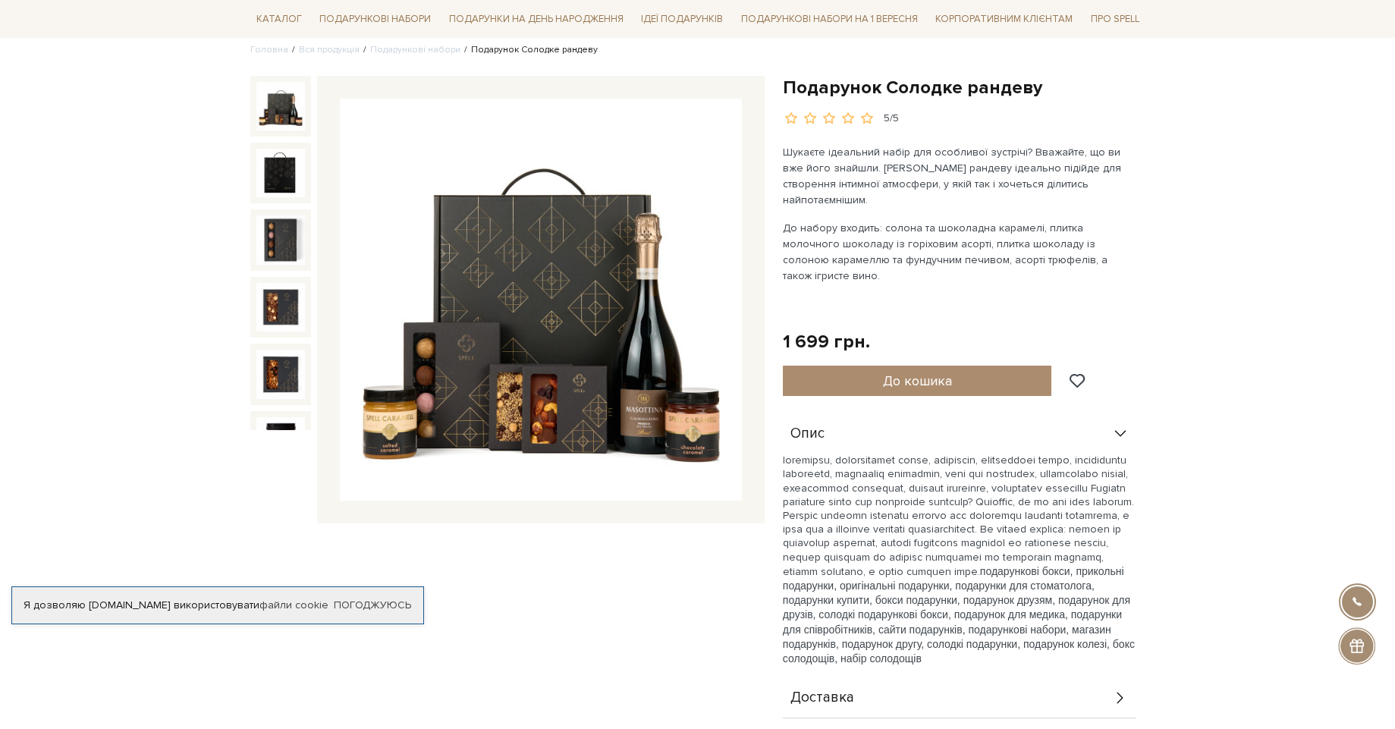
scroll to position [182, 0]
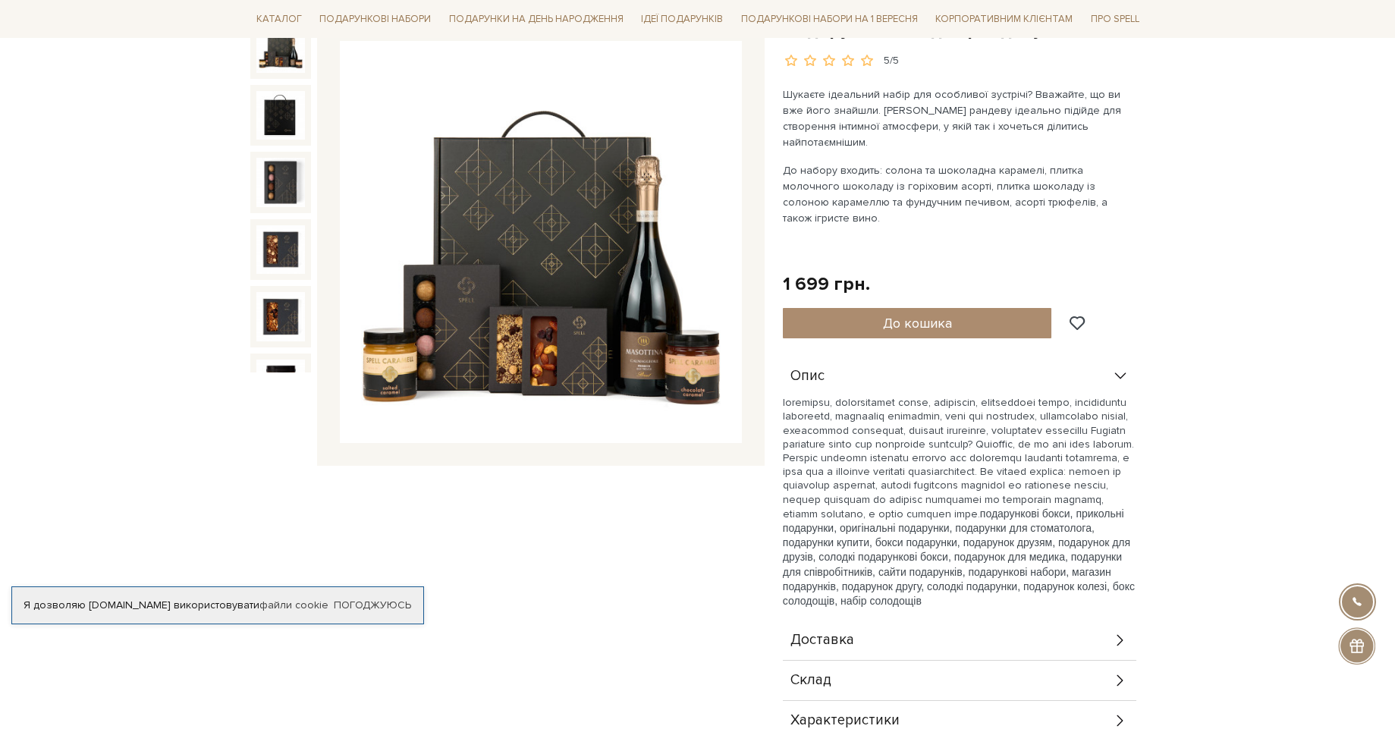
click at [640, 333] on img at bounding box center [541, 242] width 402 height 402
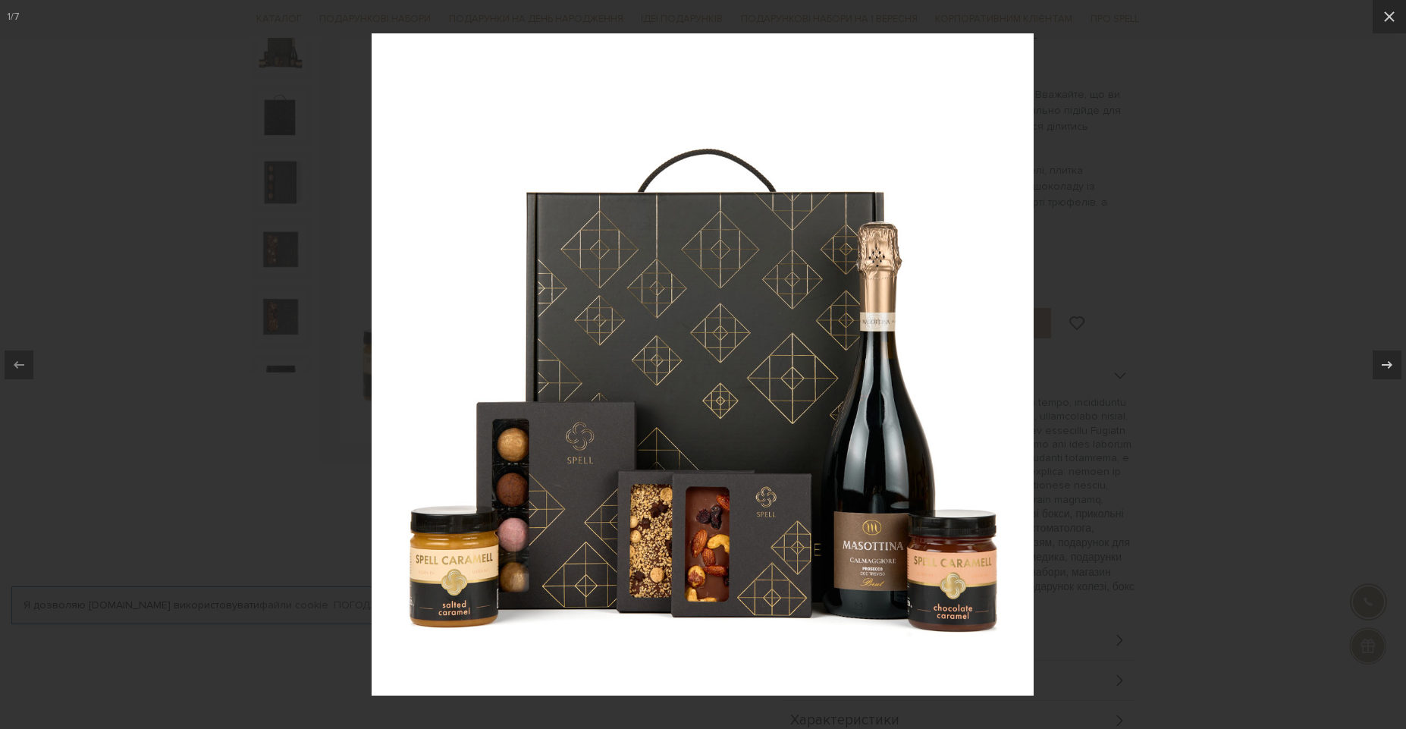
click at [891, 570] on img at bounding box center [703, 364] width 662 height 662
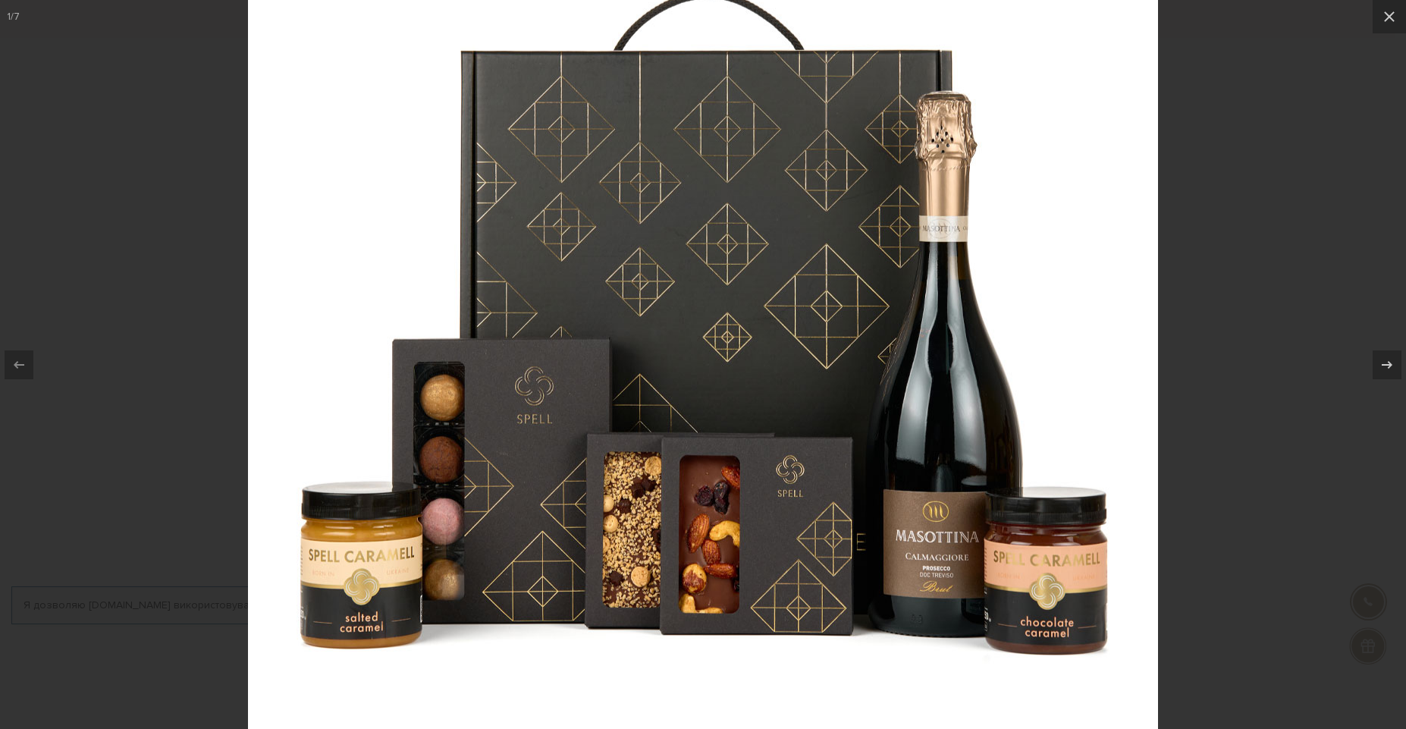
click at [1170, 132] on div at bounding box center [703, 364] width 1406 height 729
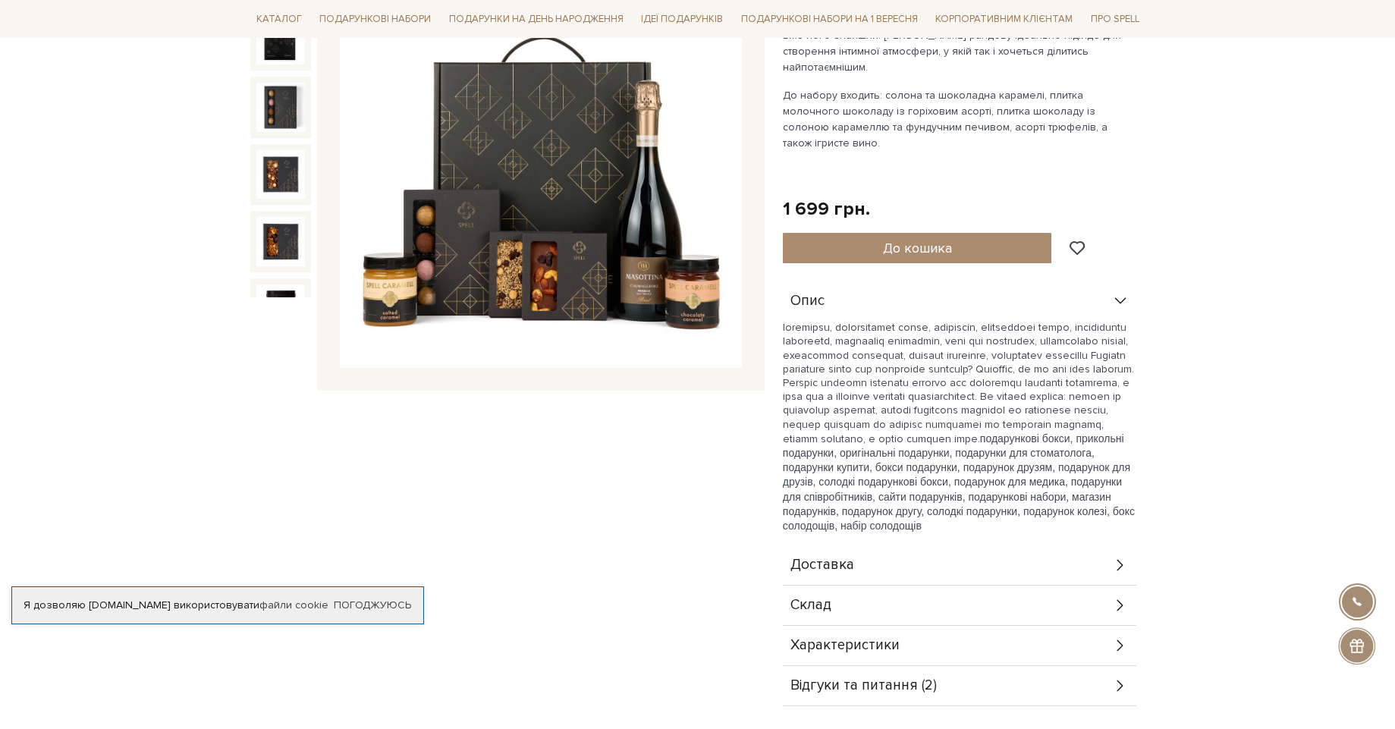
scroll to position [546, 0]
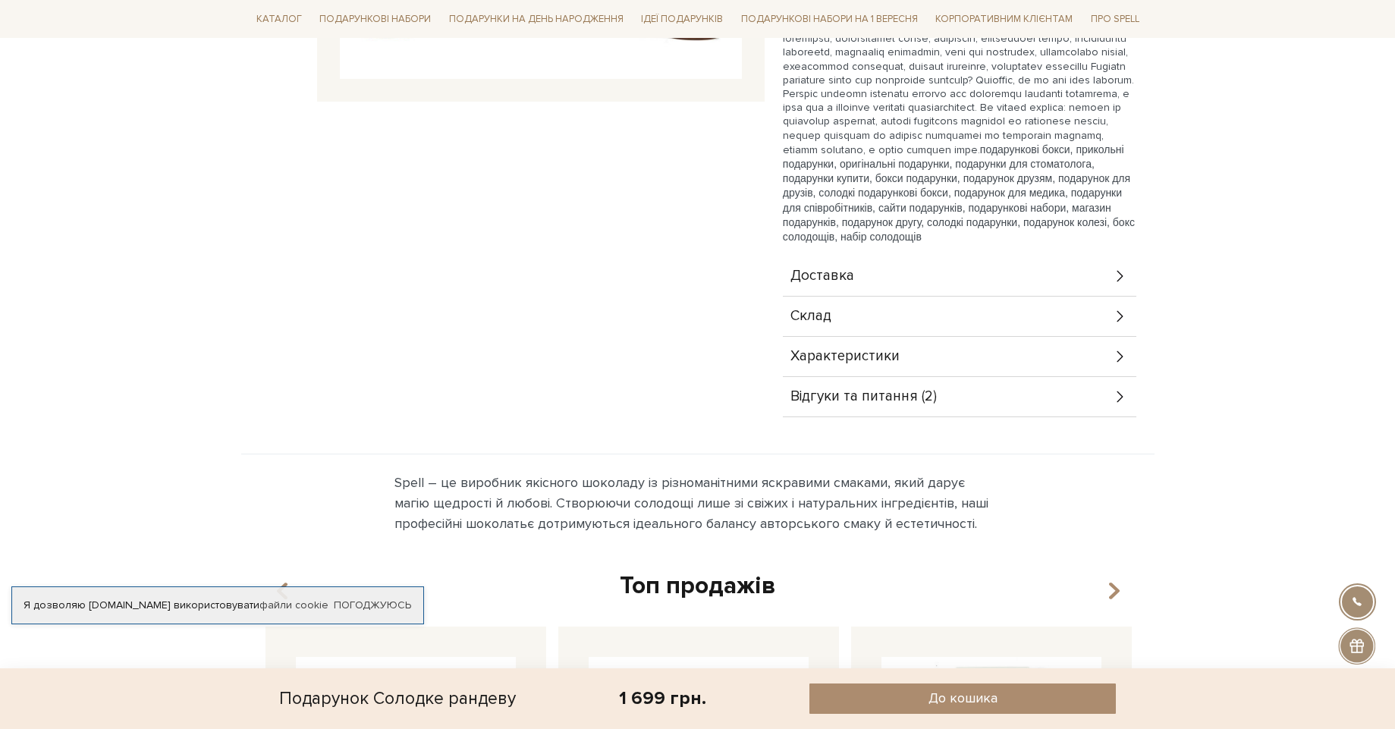
click at [931, 390] on span "Відгуки та питання (2)" at bounding box center [863, 397] width 146 height 14
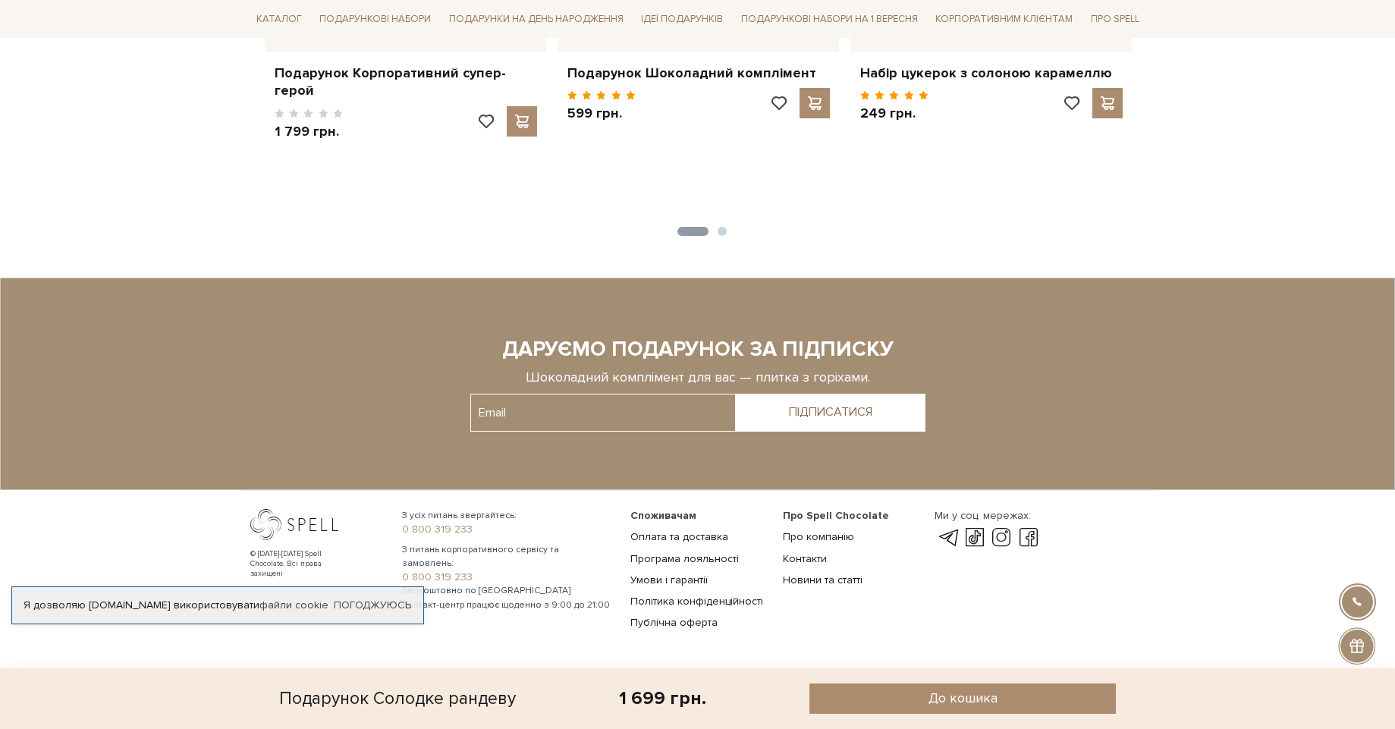
scroll to position [1678, 0]
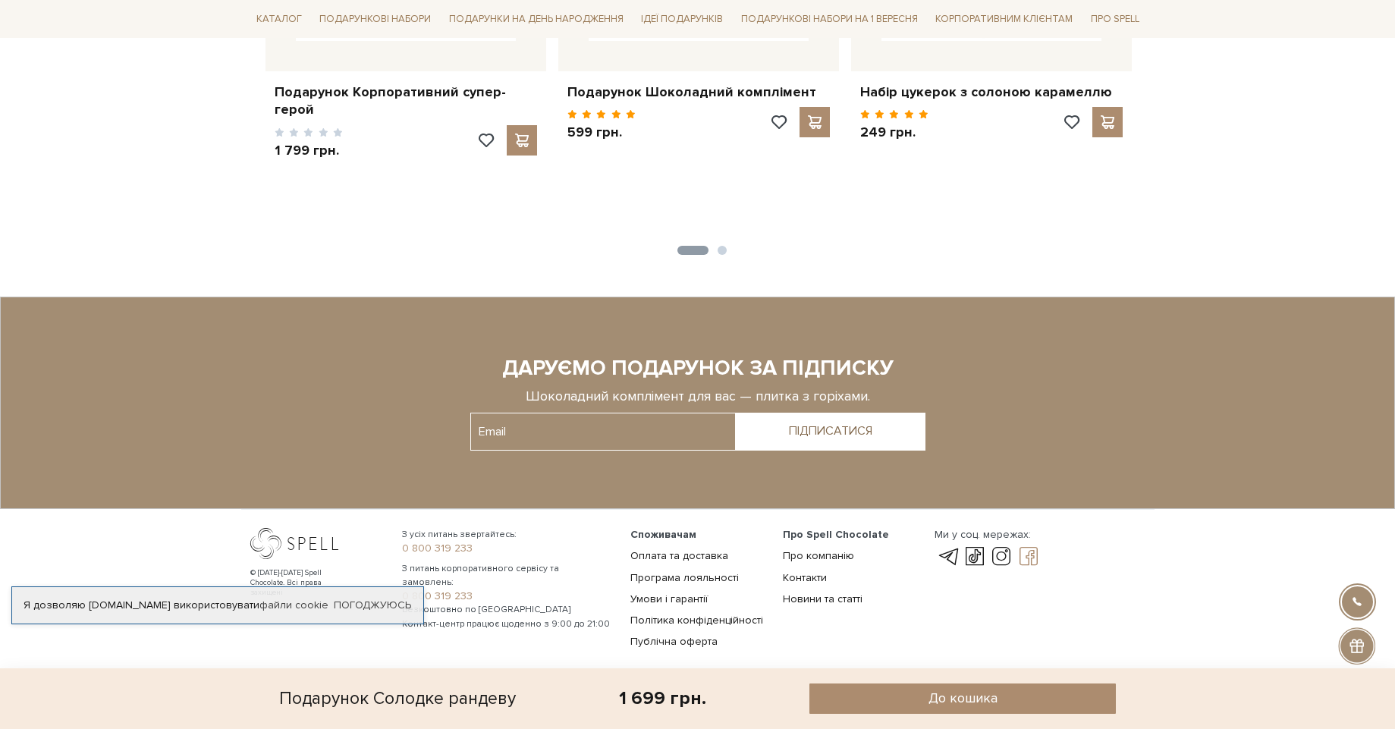
click at [1021, 548] on link at bounding box center [1029, 557] width 26 height 18
click at [998, 548] on link at bounding box center [1001, 557] width 26 height 18
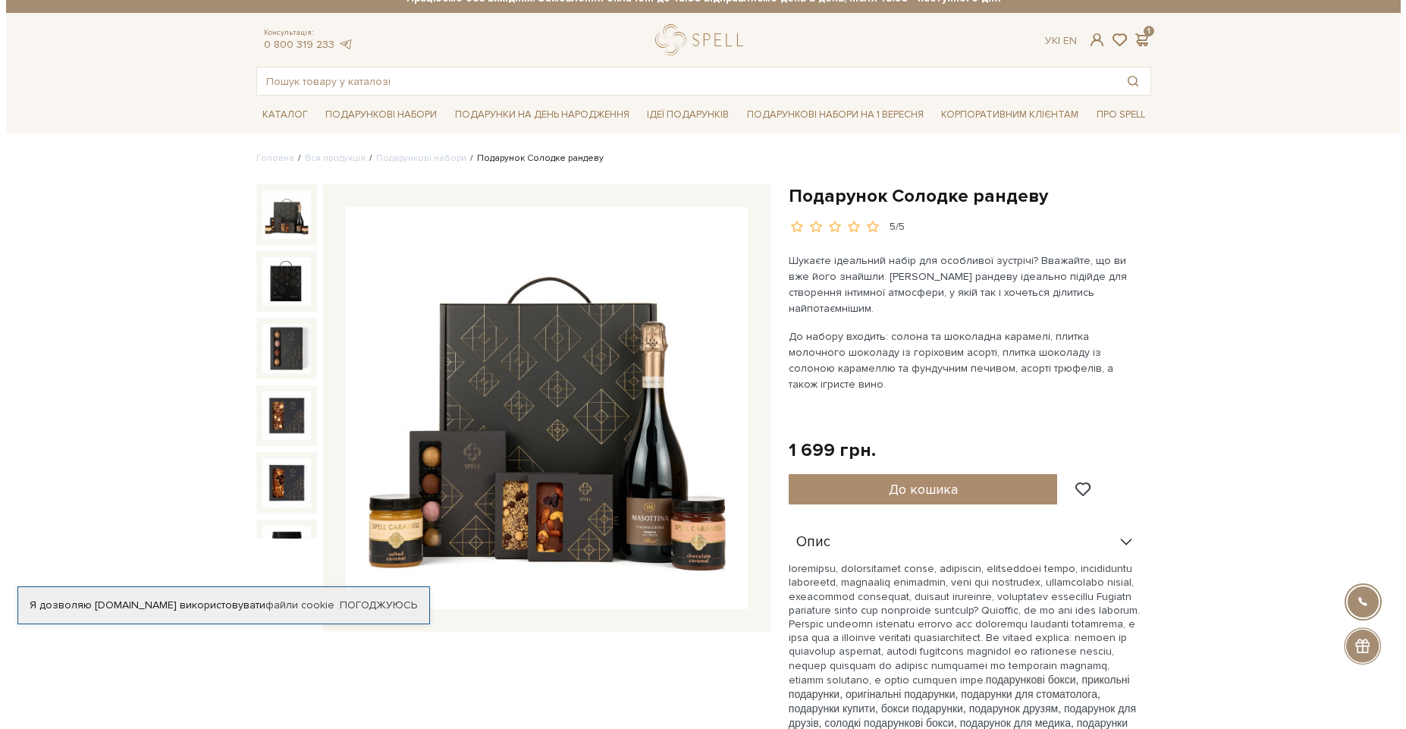
scroll to position [0, 0]
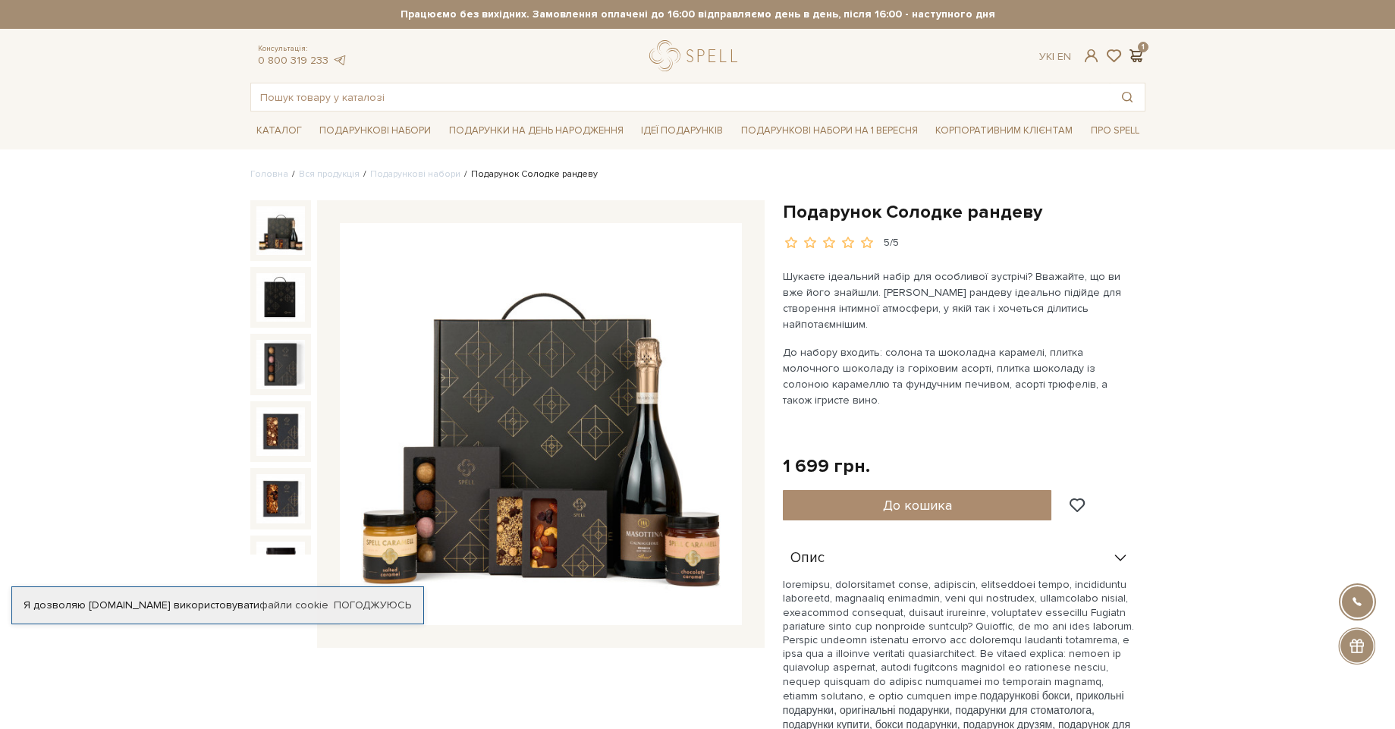
click at [1135, 52] on span at bounding box center [1136, 56] width 18 height 16
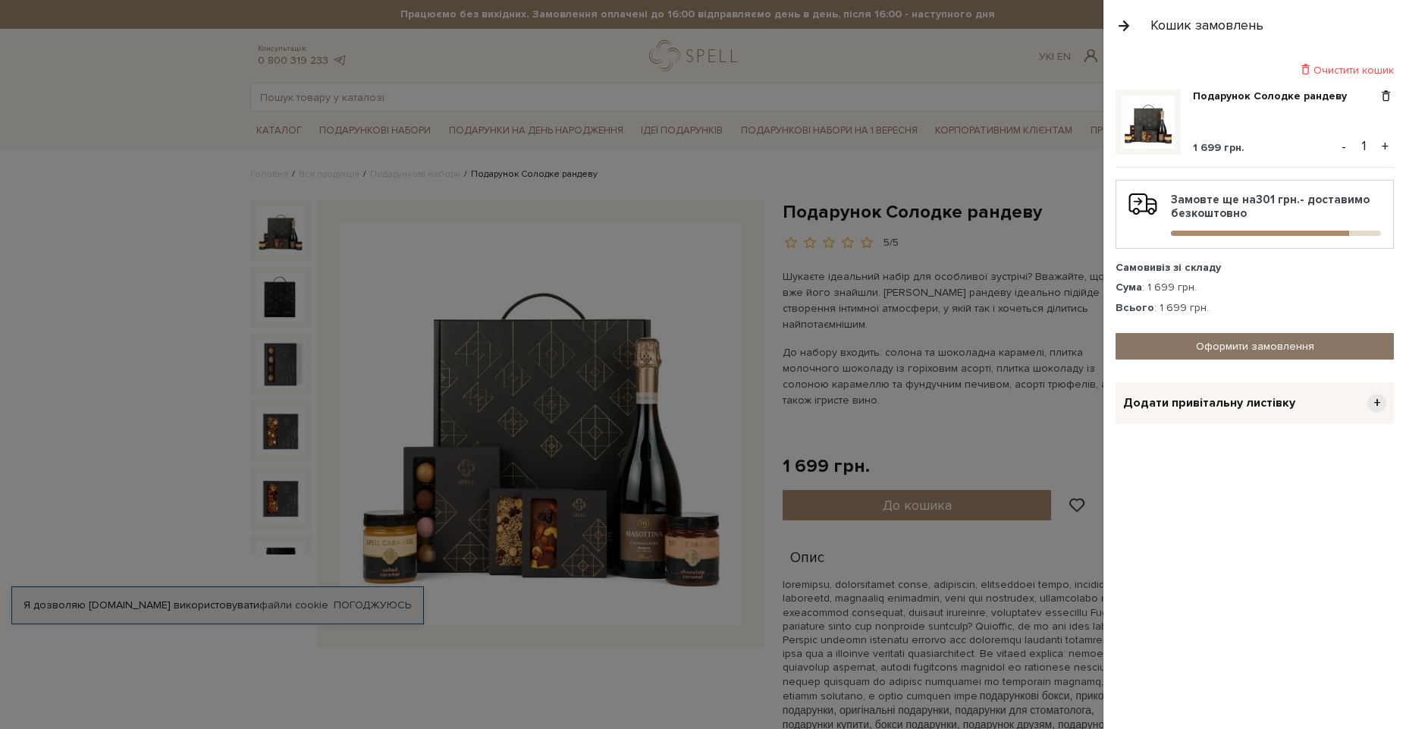
click at [1304, 350] on link "Оформити замовлення" at bounding box center [1255, 346] width 278 height 27
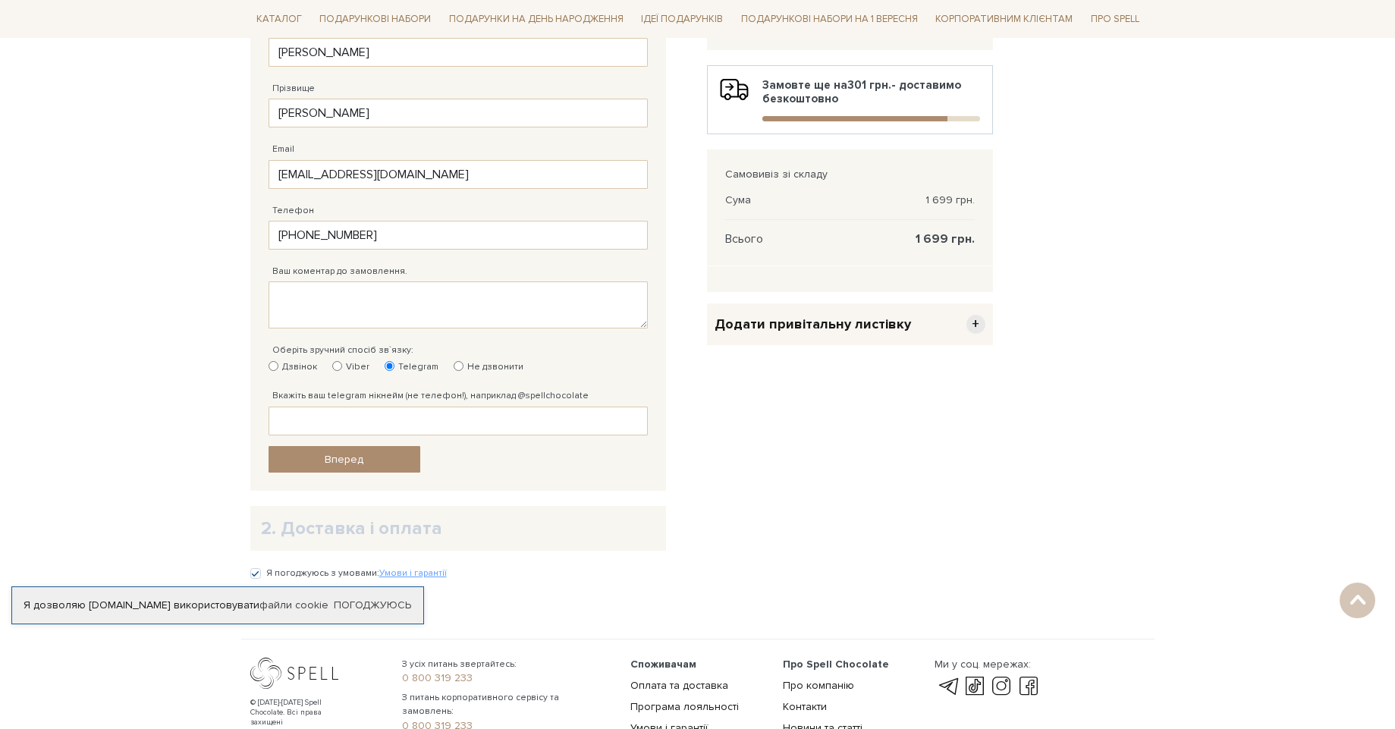
scroll to position [364, 0]
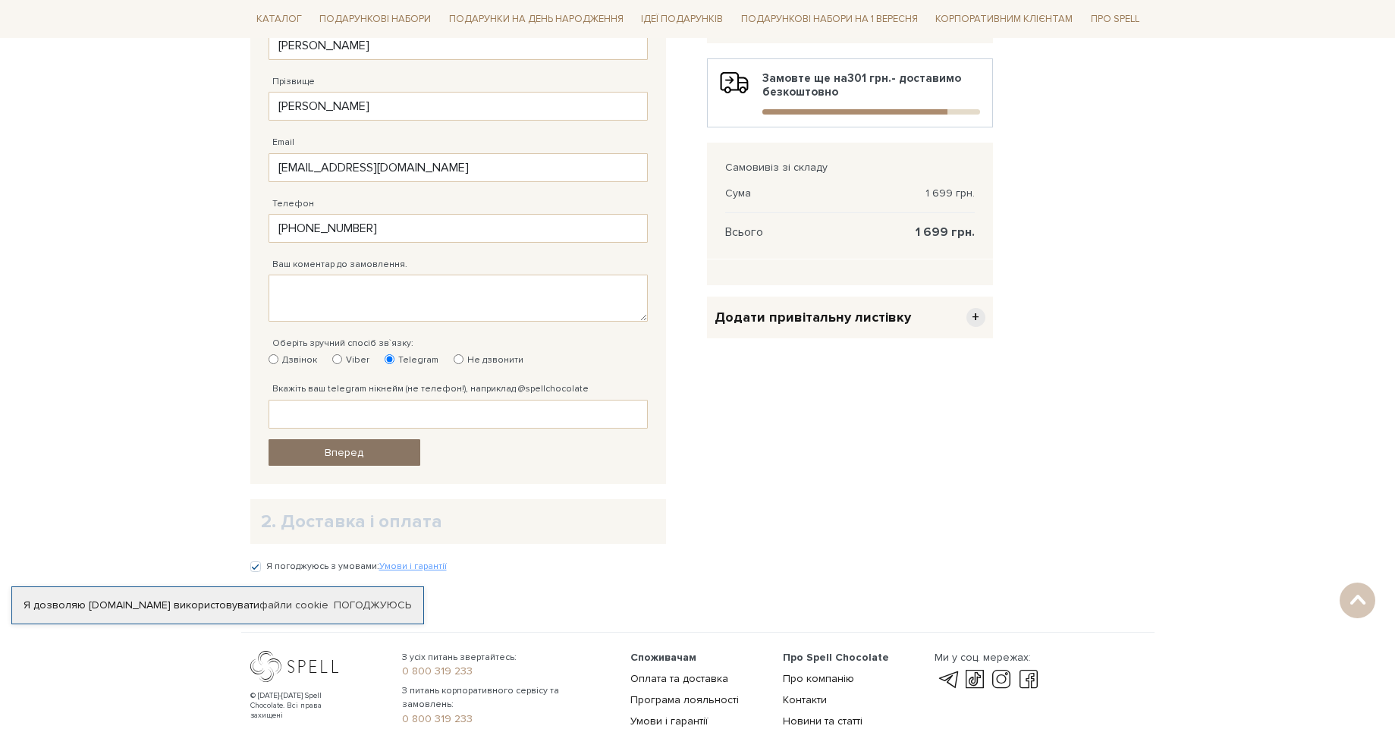
click at [391, 450] on link "Вперед" at bounding box center [345, 452] width 152 height 27
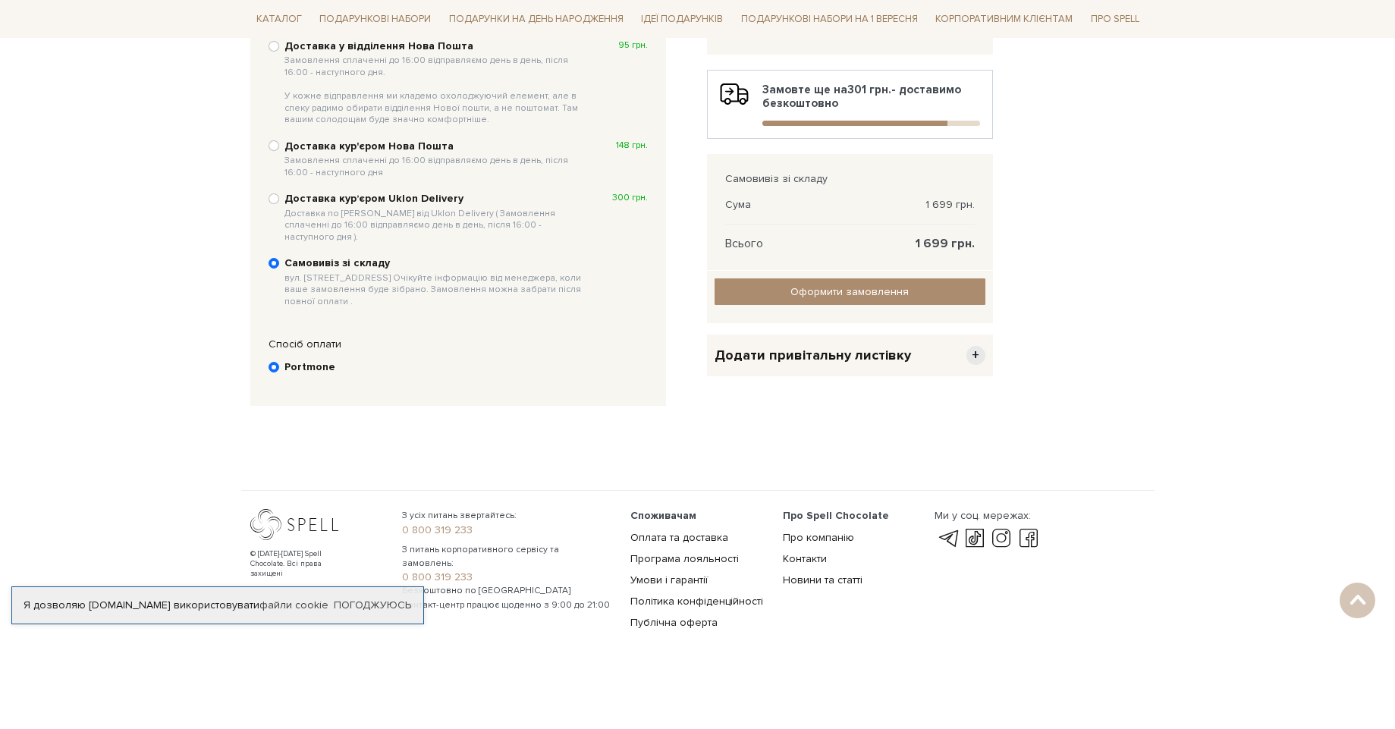
scroll to position [295, 0]
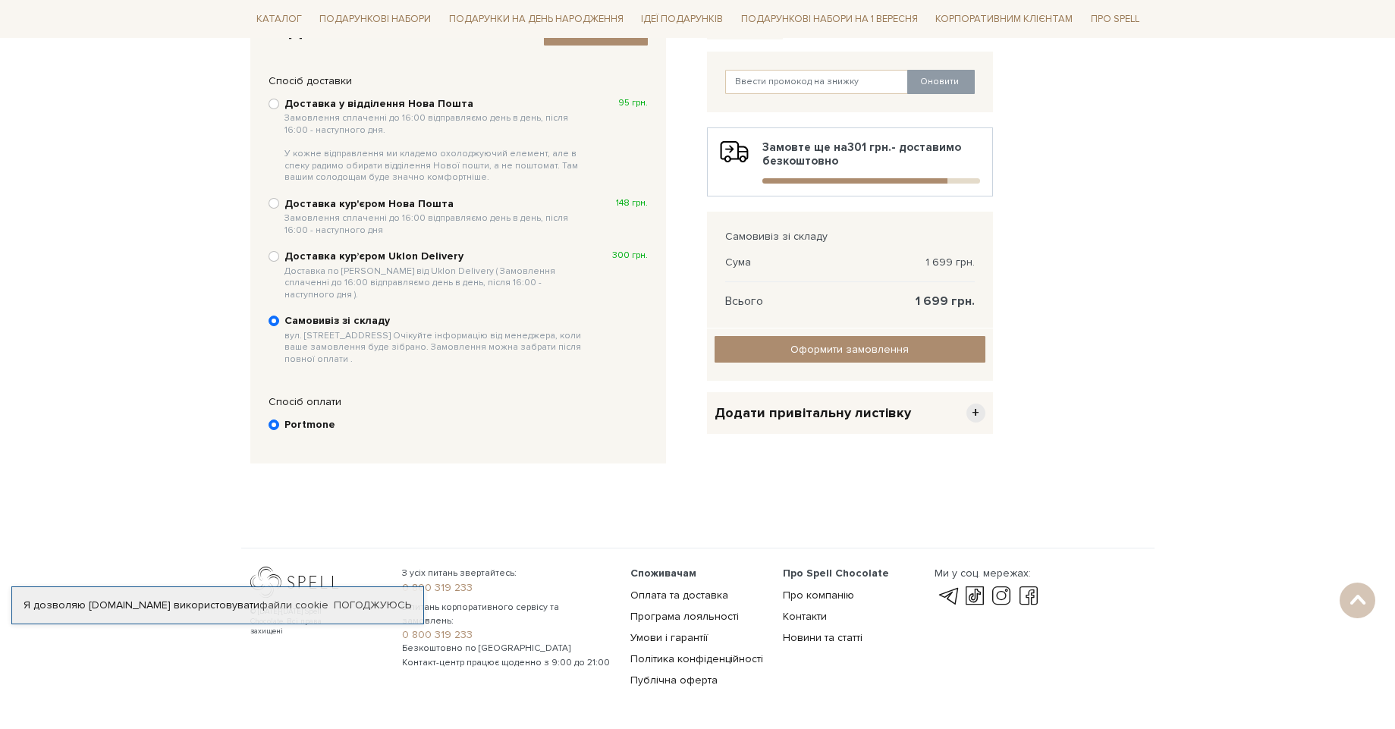
click at [315, 208] on b "Доставка кур'єром Нова Пошта Замовлення сплаченні до 16:00 відправляємо день в …" at bounding box center [435, 216] width 303 height 39
click at [279, 208] on input "Доставка кур'єром Нова Пошта Замовлення сплаченні до 16:00 відправляємо день в …" at bounding box center [274, 203] width 11 height 11
radio input "true"
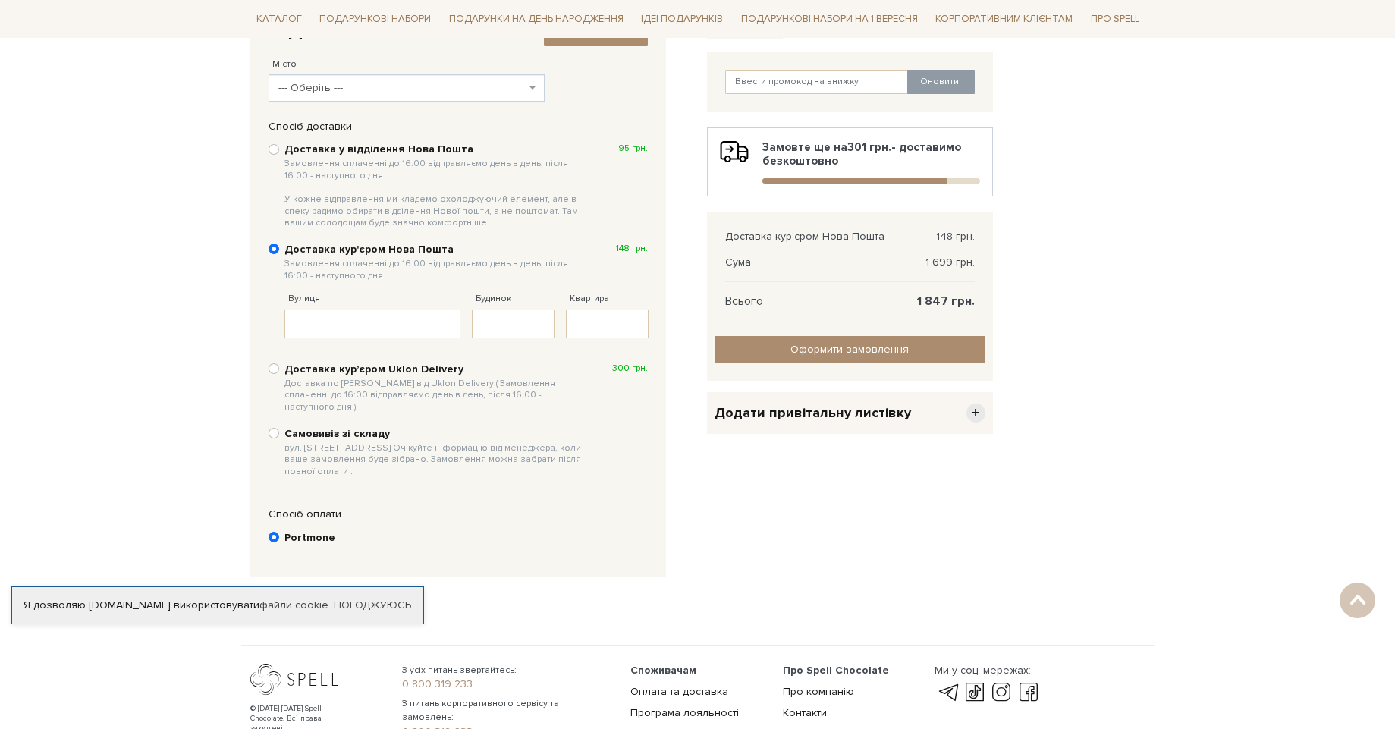
click at [333, 90] on span "--- Оберіть ---" at bounding box center [402, 87] width 248 height 15
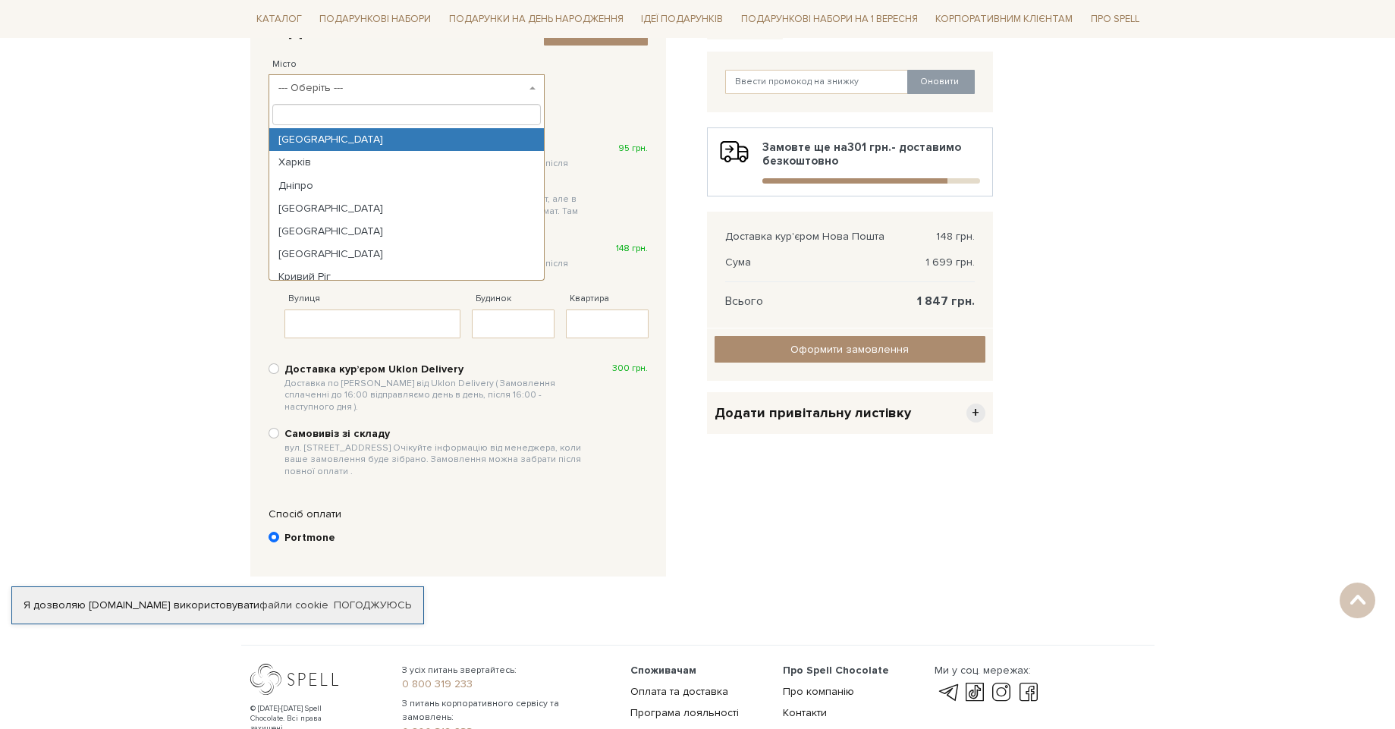
select select "Київ"
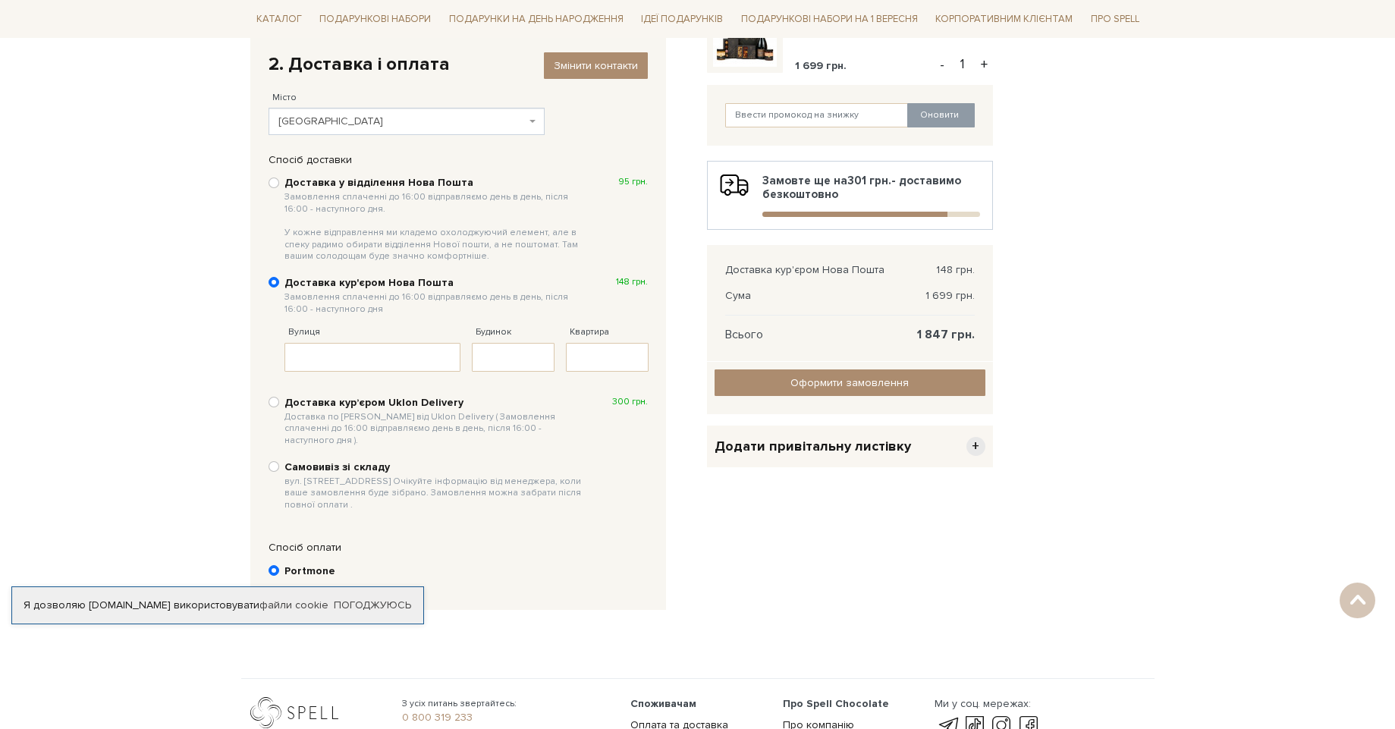
scroll to position [255, 0]
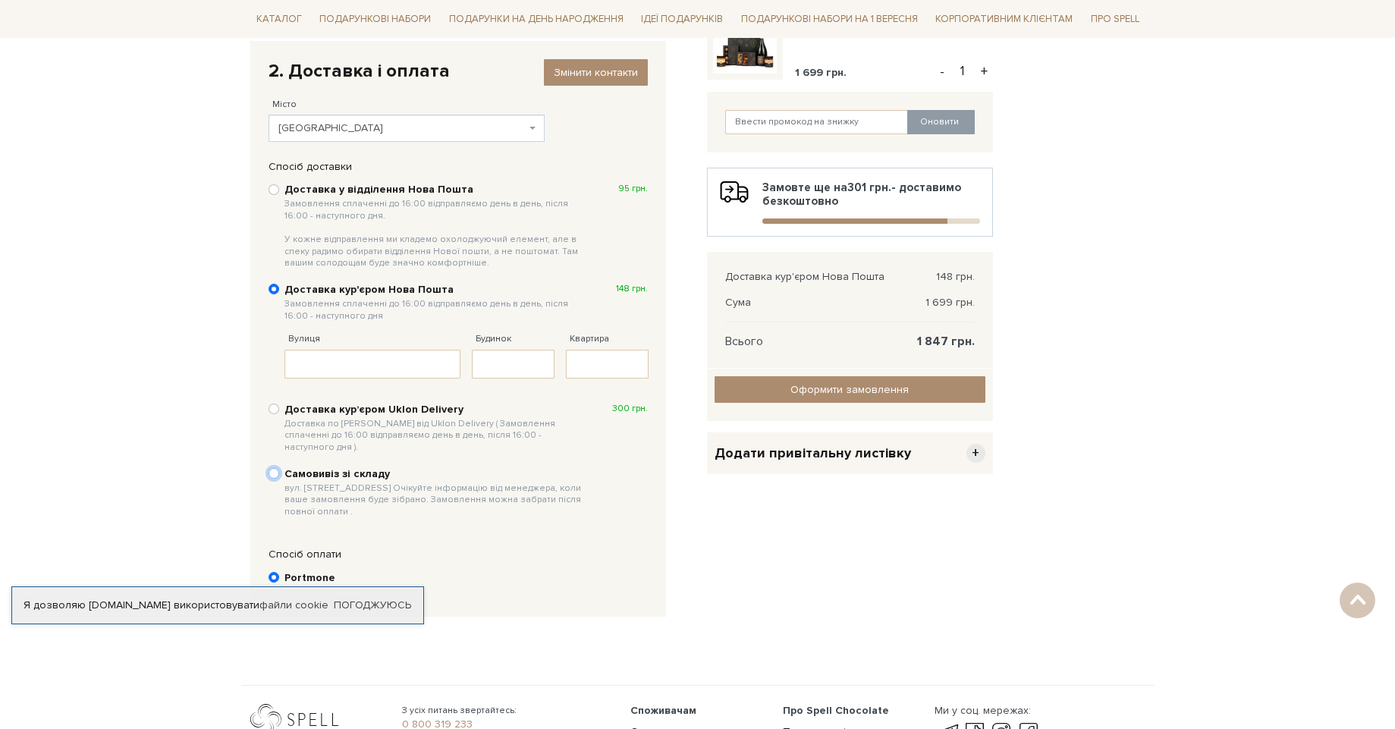
click at [277, 468] on input "Самовивіз зі складу вул. Велика Кільцева, 4-А. Очікуйте інформацію від менеджер…" at bounding box center [274, 473] width 11 height 11
radio input "true"
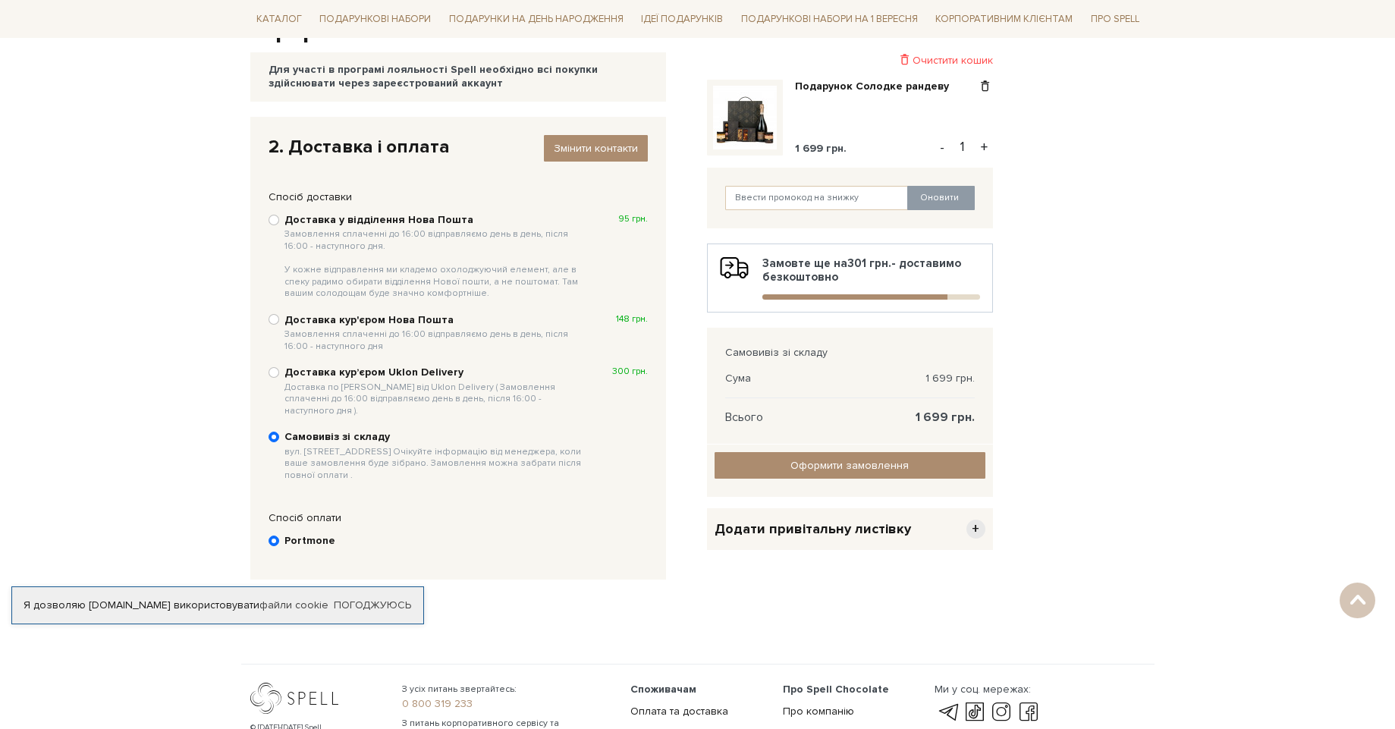
scroll to position [171, 0]
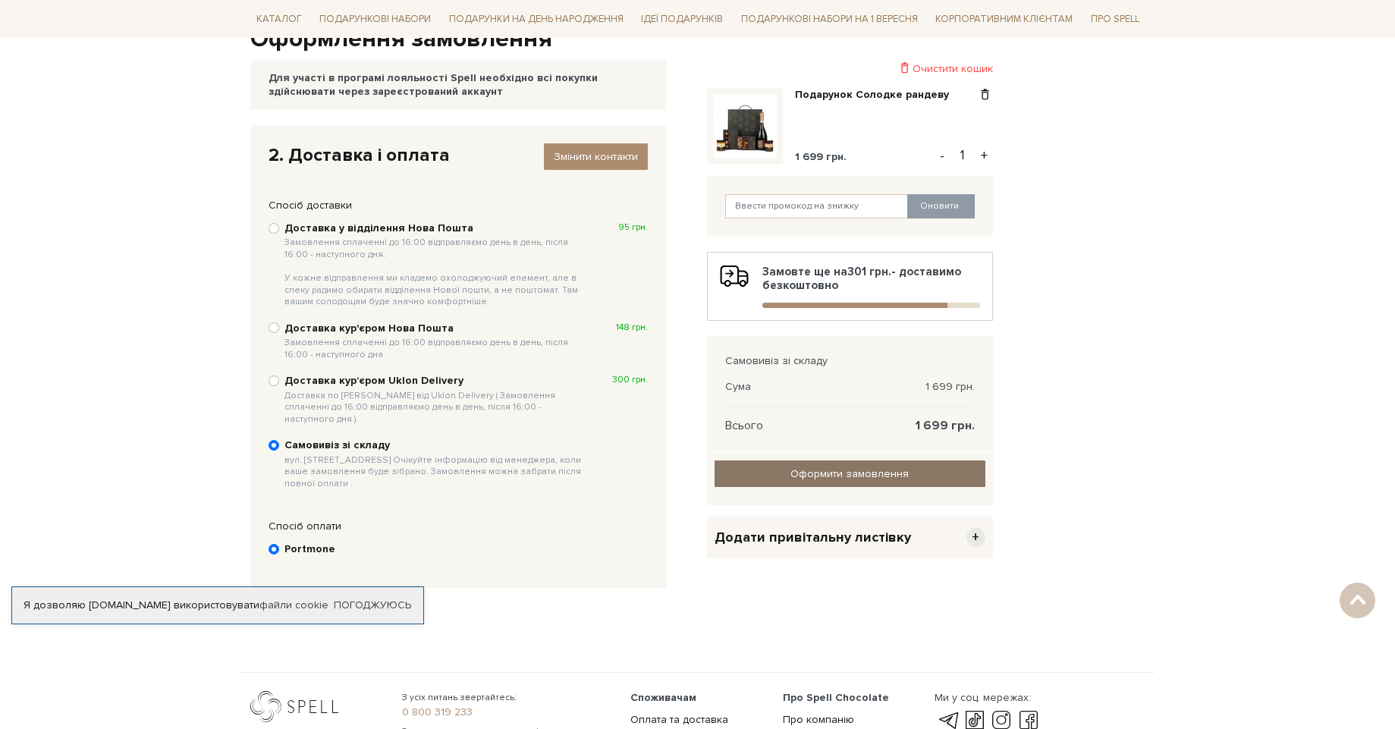
click at [799, 479] on input "Оформити замовлення" at bounding box center [850, 473] width 271 height 27
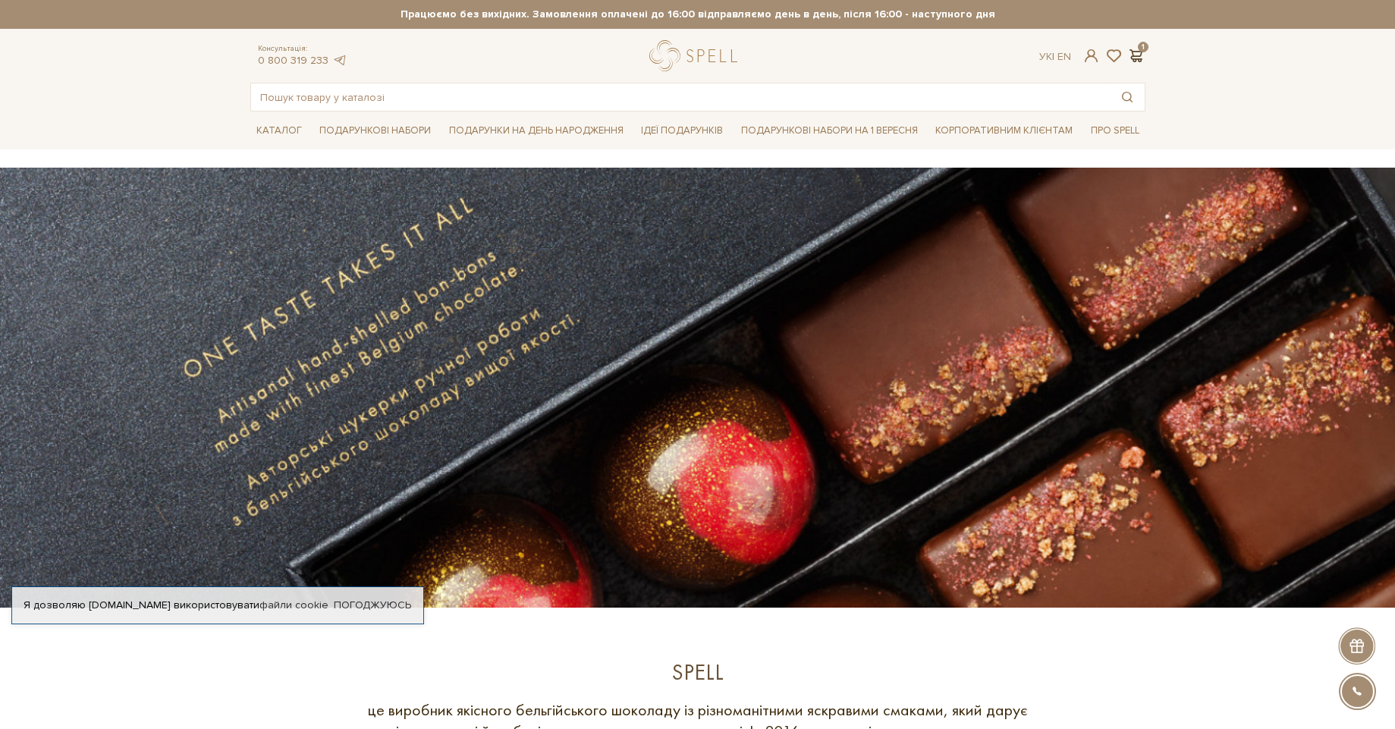
click at [1136, 62] on span at bounding box center [1136, 56] width 18 height 16
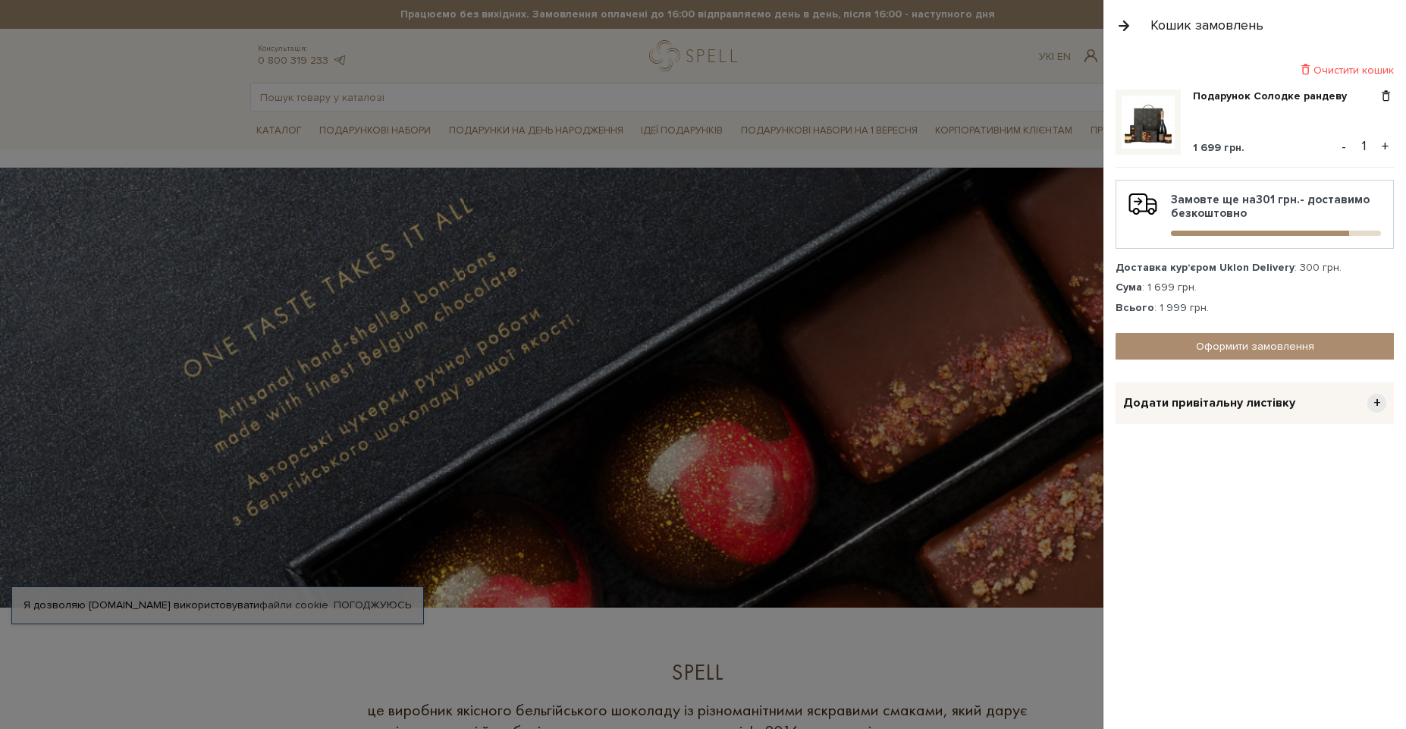
click at [1139, 109] on img at bounding box center [1148, 122] width 53 height 53
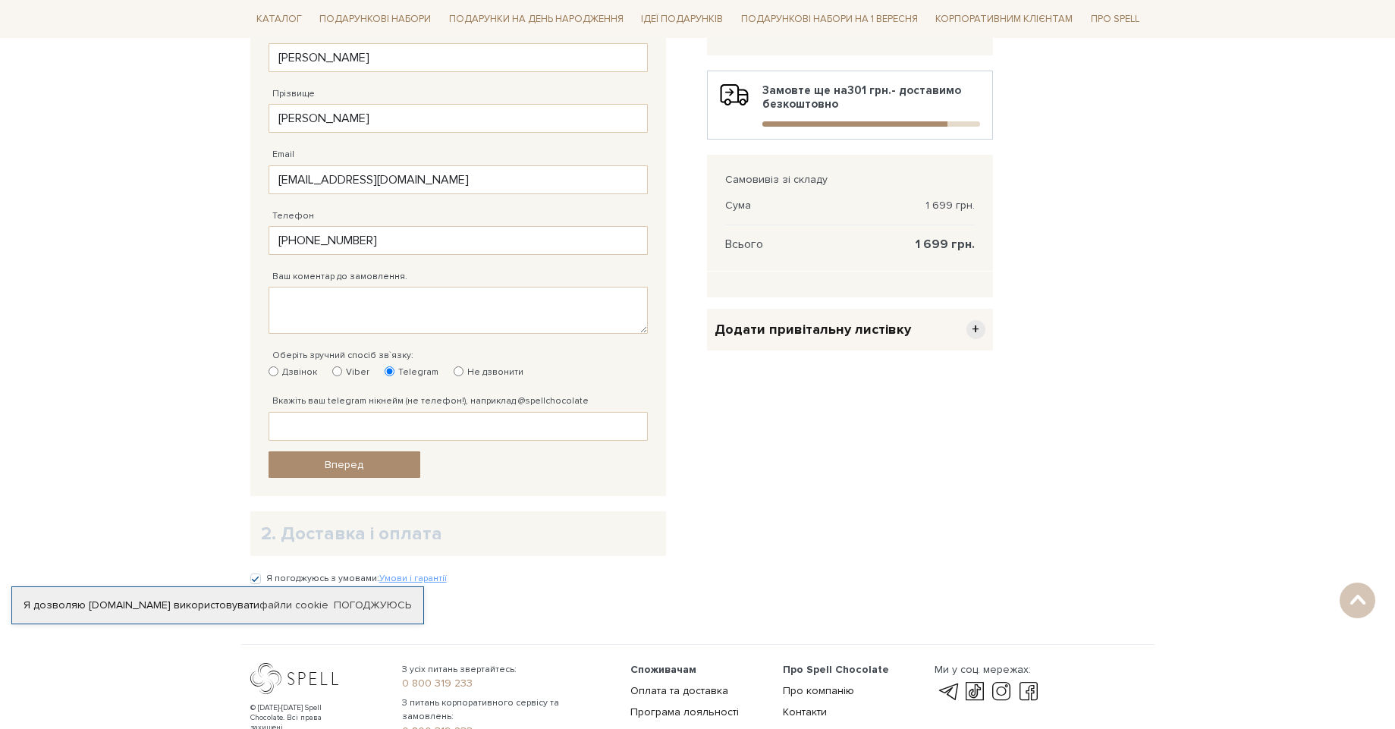
scroll to position [353, 0]
click at [361, 466] on span "Вперед" at bounding box center [344, 463] width 39 height 13
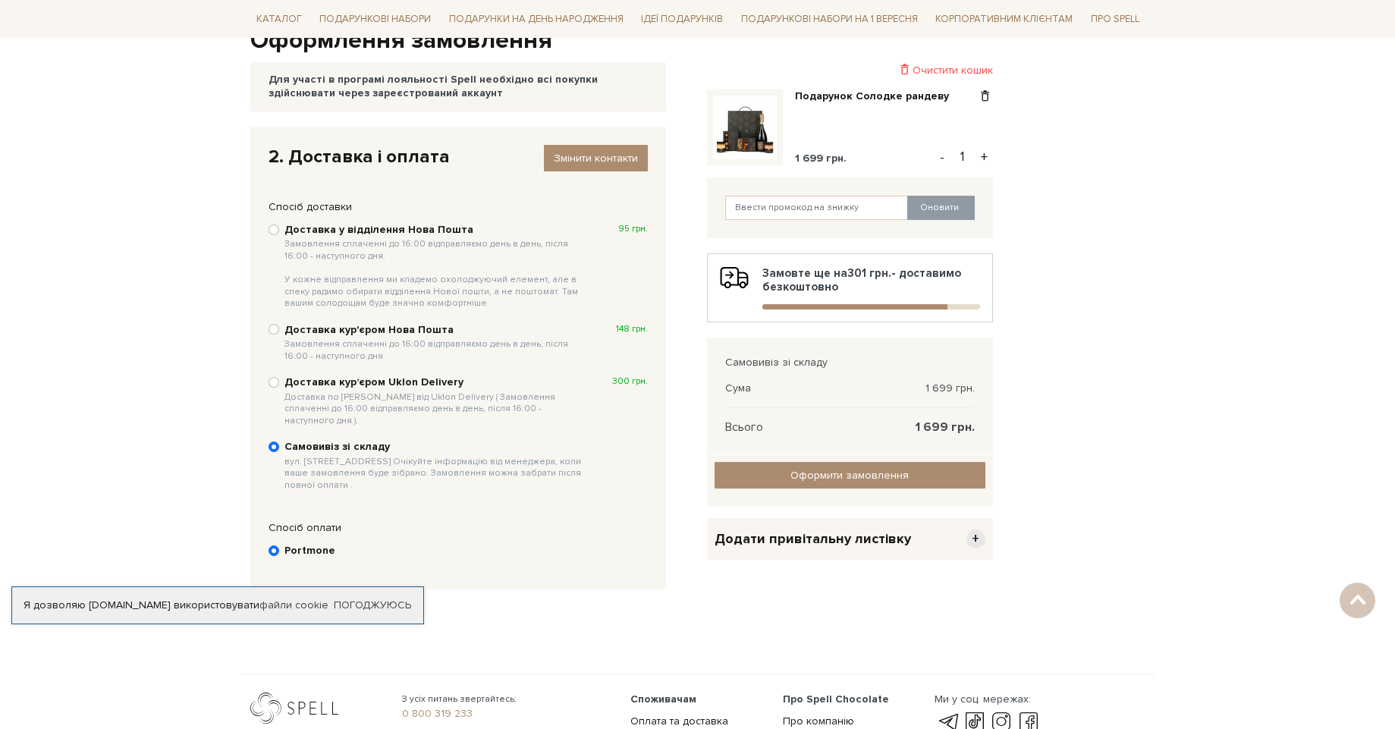
scroll to position [80, 0]
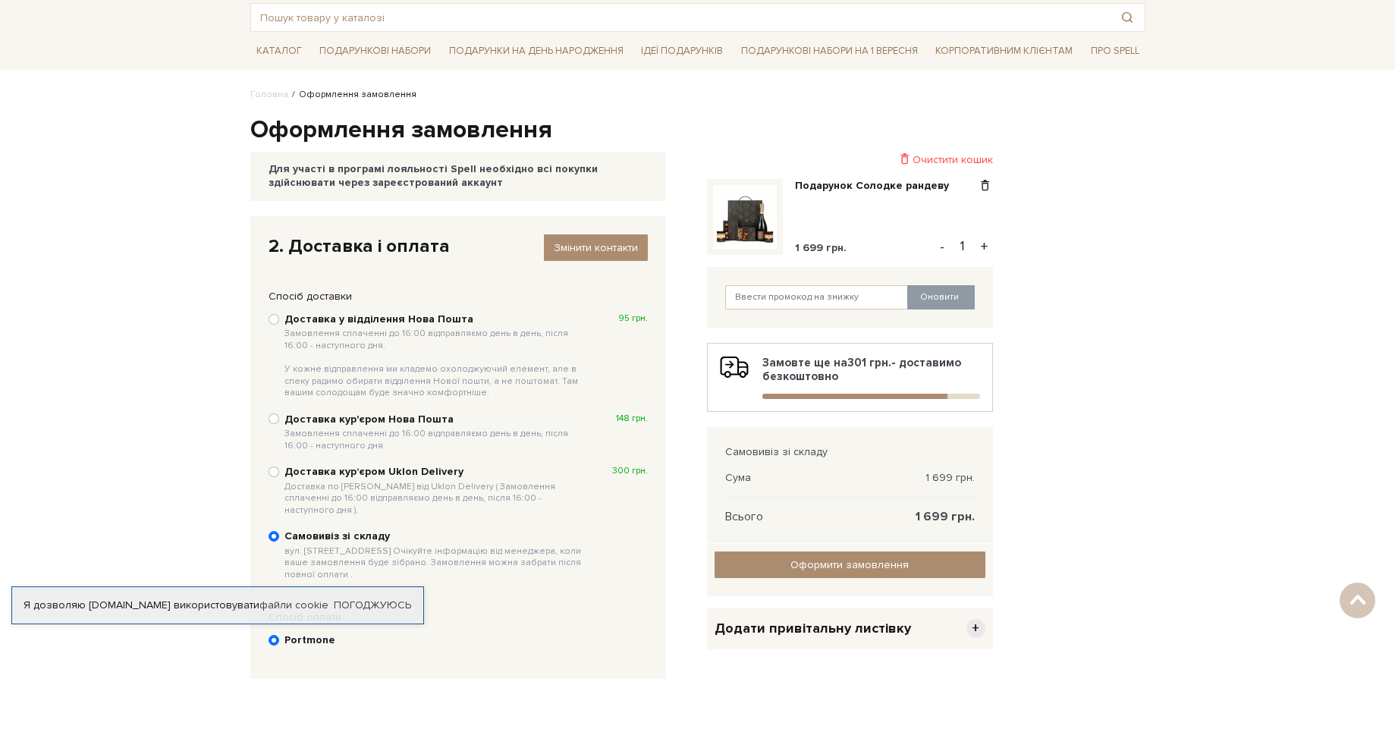
click at [280, 470] on div "Доставка курʼєром Uklon Delivery Доставка по Києву від Uklon Delivery ( Замовле…" at bounding box center [458, 490] width 379 height 54
click at [273, 472] on input "Доставка курʼєром Uklon Delivery Доставка по Києву від Uklon Delivery ( Замовле…" at bounding box center [274, 471] width 11 height 11
radio input "true"
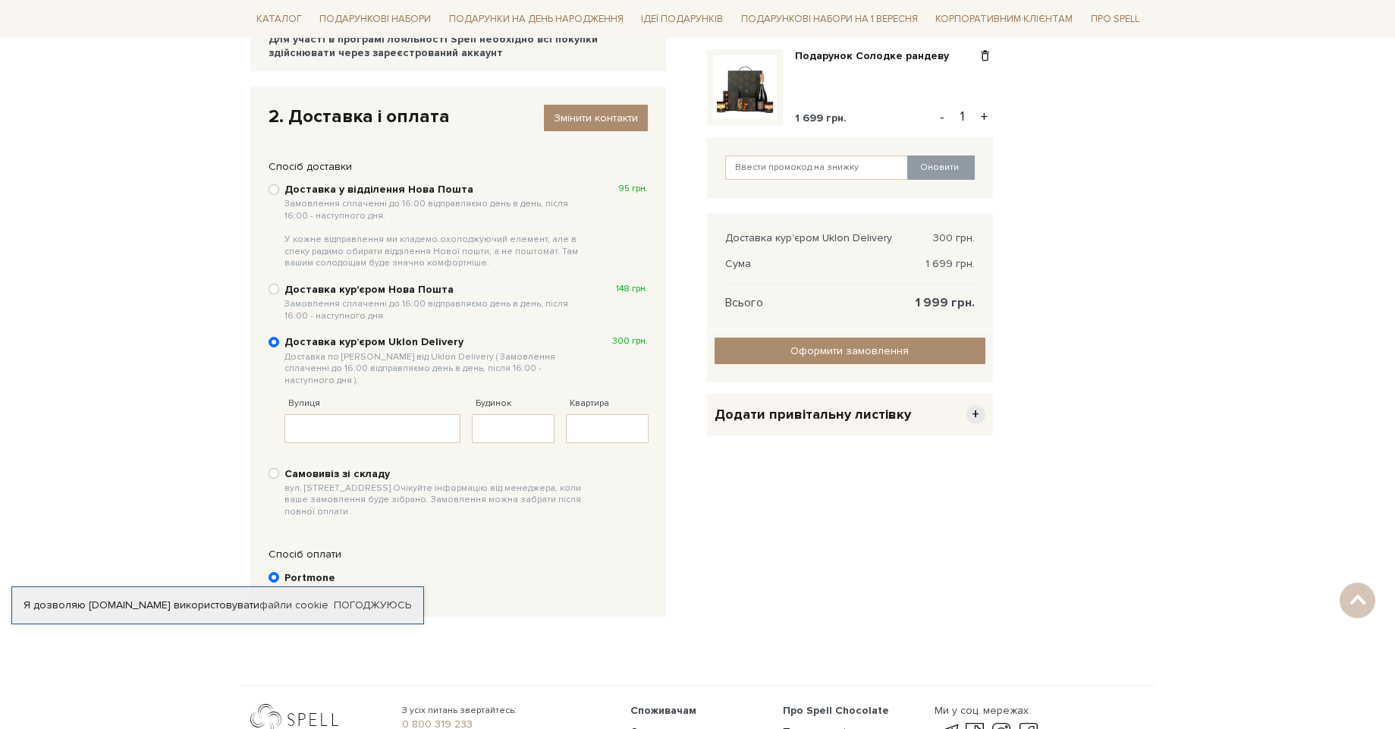
scroll to position [262, 0]
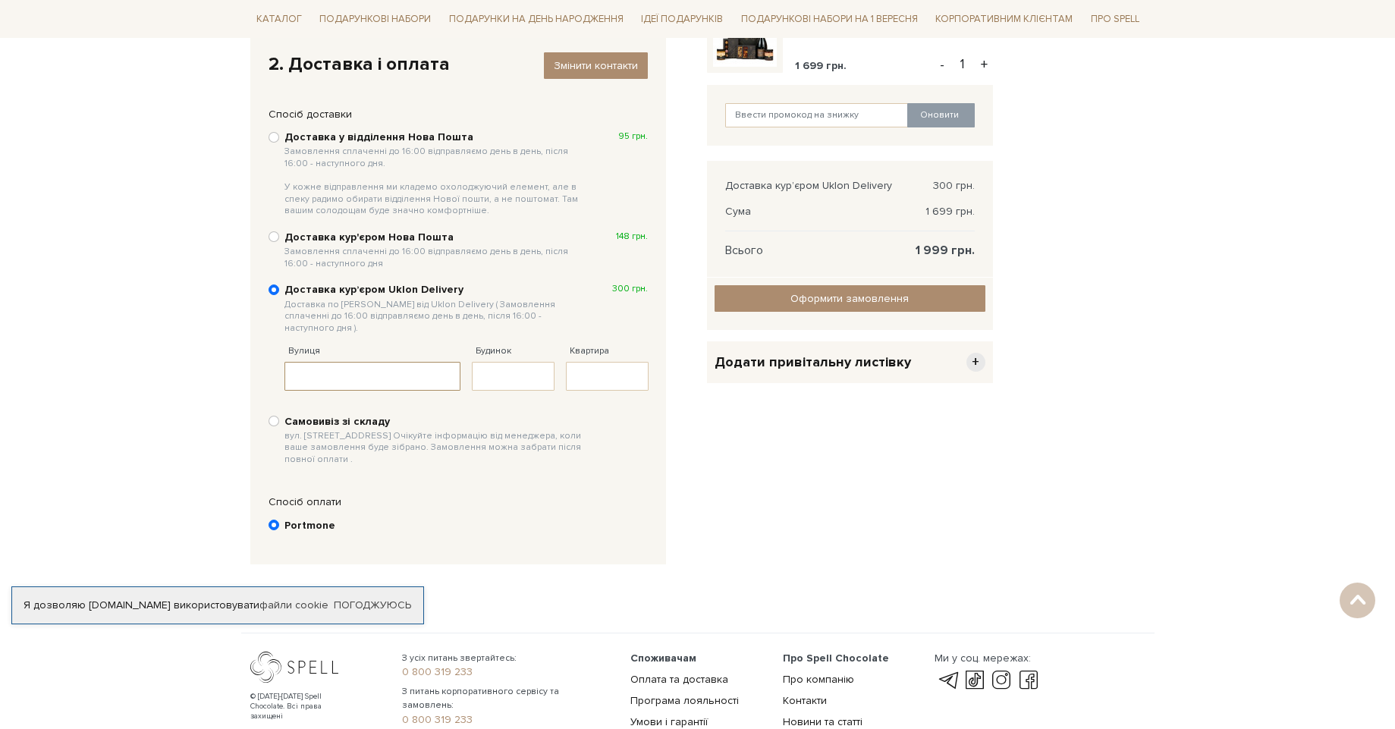
click at [376, 365] on input "Вулиця" at bounding box center [372, 376] width 177 height 29
type input "Проспект червоної калини"
click at [504, 362] on input "Будинок" at bounding box center [513, 376] width 83 height 29
type input "11А/2"
click at [602, 363] on input "Квартира" at bounding box center [607, 376] width 83 height 29
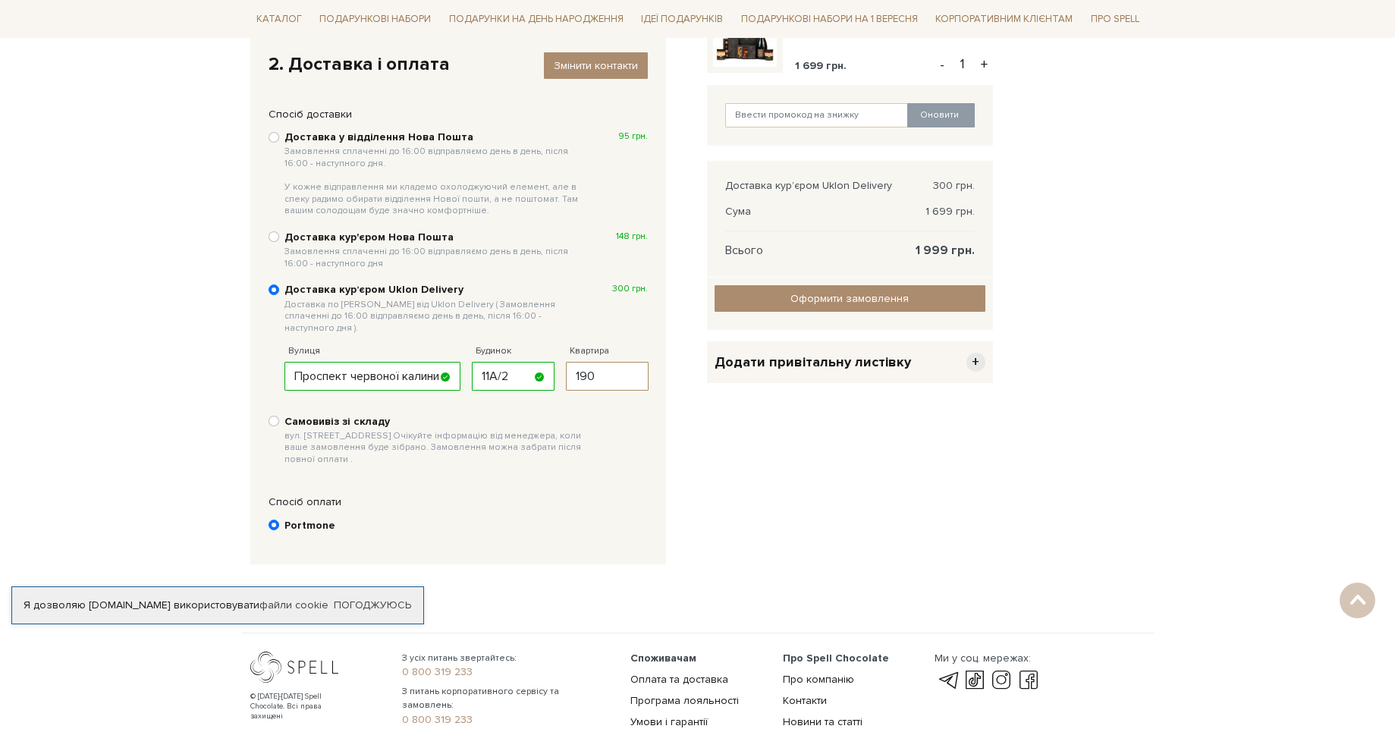
type input "190"
click at [683, 438] on div "2. Доставка і оплата Змінити контакти Спосіб доставки Ви маєте вибрати спосіб д…" at bounding box center [469, 299] width 438 height 530
click at [619, 443] on label "Самовивіз зі складу вул. Велика Кільцева, 4-А. Очікуйте інформацію від менеджер…" at bounding box center [465, 441] width 363 height 52
click at [279, 426] on input "Самовивіз зі складу вул. Велика Кільцева, 4-А. Очікуйте інформацію від менеджер…" at bounding box center [274, 421] width 11 height 11
radio input "true"
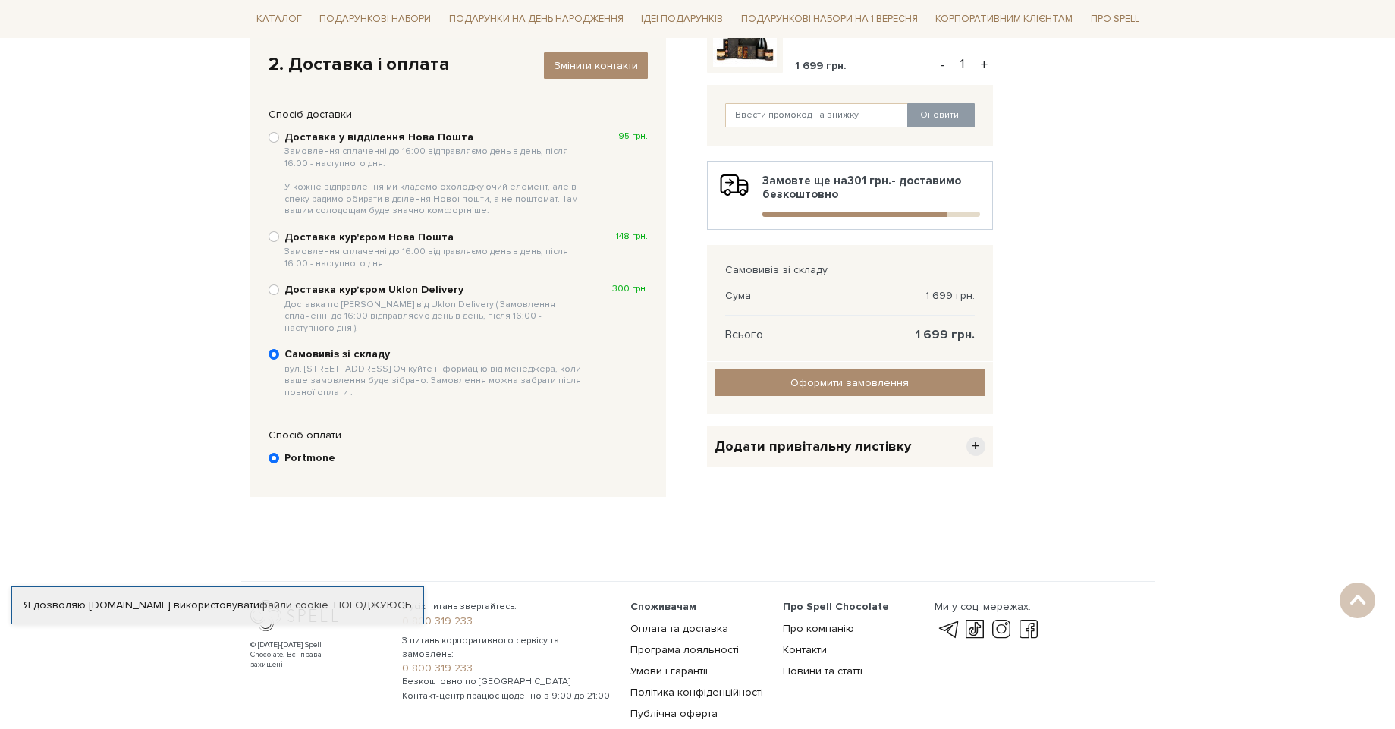
click at [269, 293] on div "Доставка курʼєром Uklon Delivery Доставка по Києву від Uklon Delivery ( Замовле…" at bounding box center [458, 308] width 379 height 54
click at [278, 287] on input "Доставка курʼєром Uklon Delivery Доставка по Києву від Uklon Delivery ( Замовле…" at bounding box center [274, 289] width 11 height 11
radio input "true"
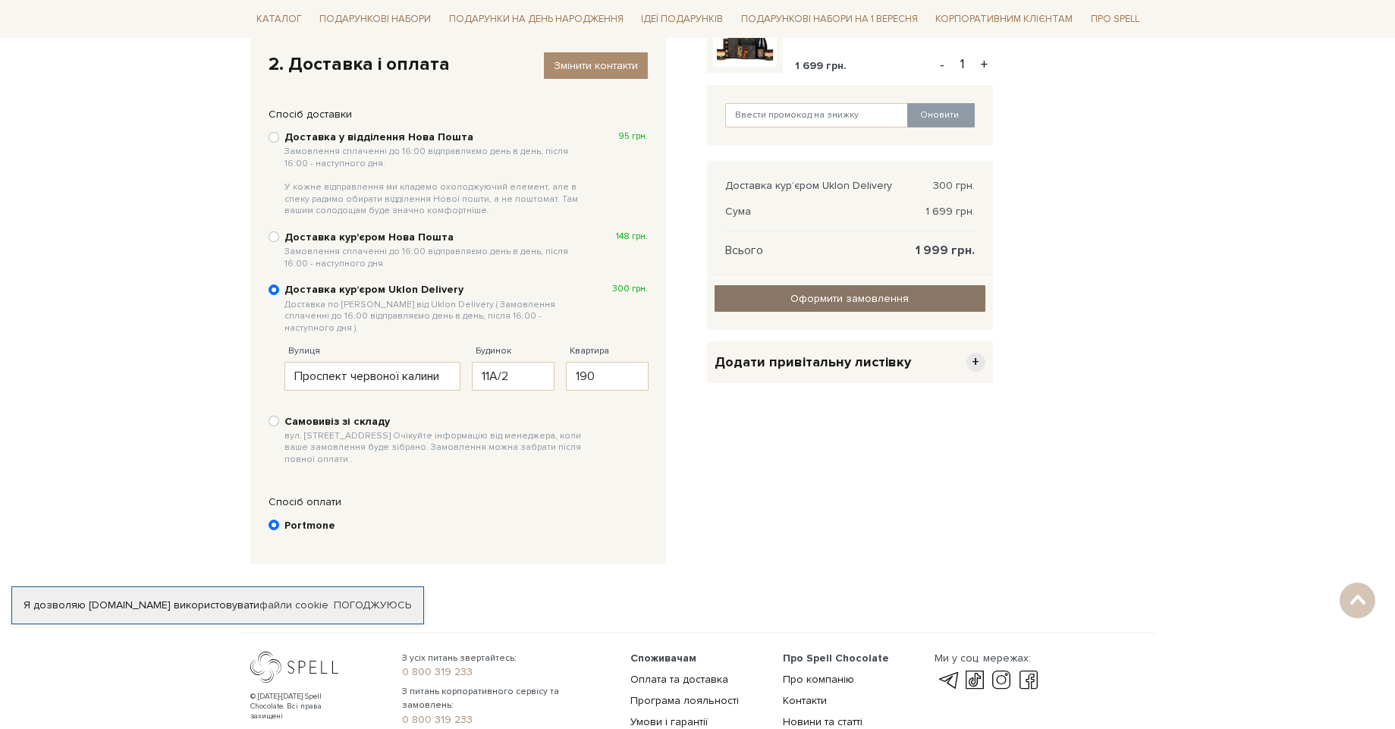
click at [784, 303] on input "Оформити замовлення" at bounding box center [850, 298] width 271 height 27
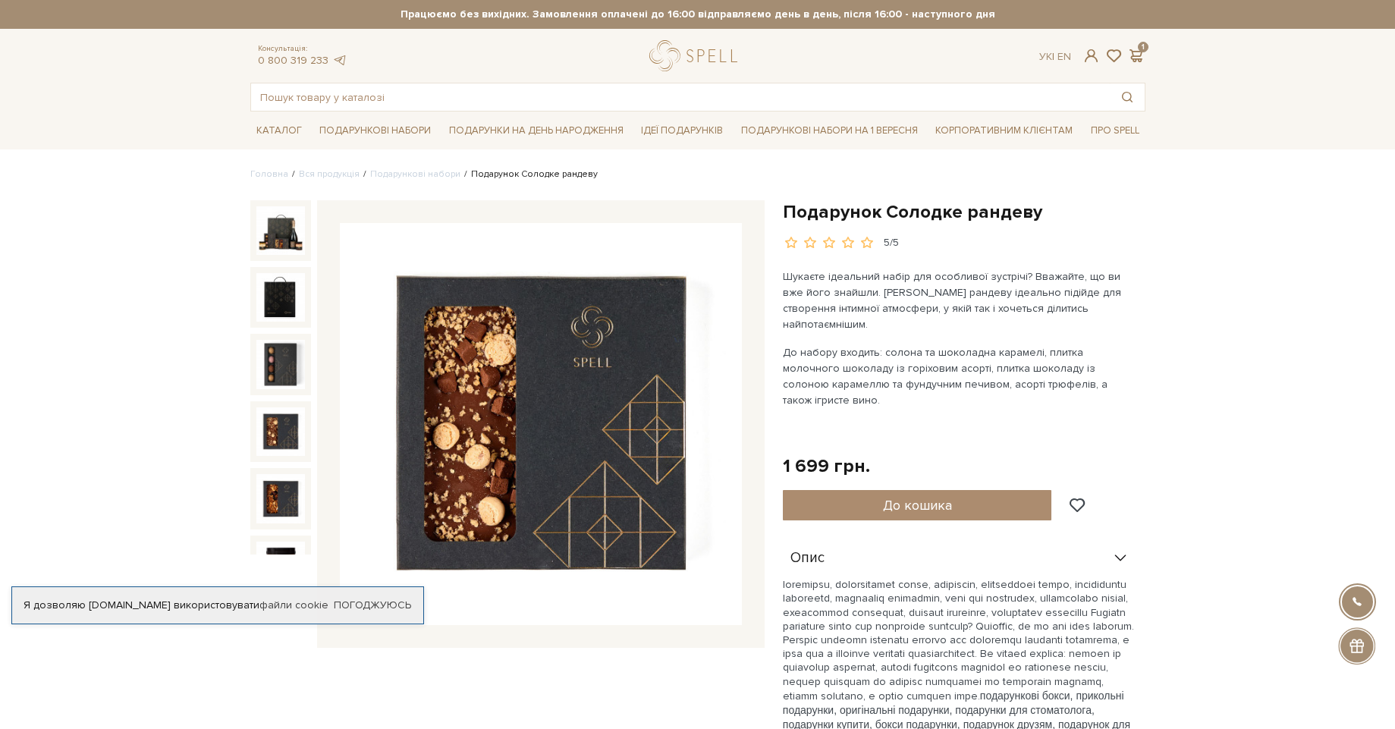
click at [509, 634] on div at bounding box center [541, 424] width 448 height 448
